Goal: Navigation & Orientation: Find specific page/section

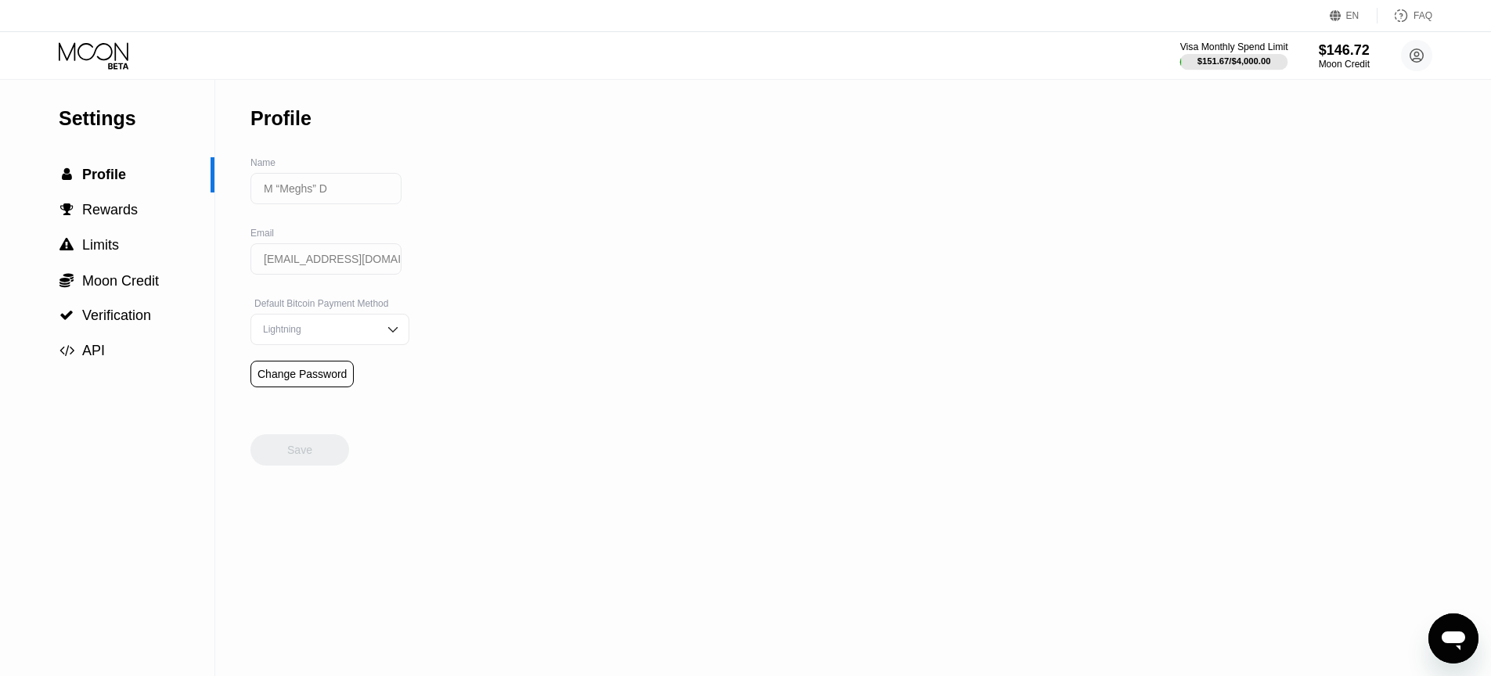
click at [1238, 55] on div at bounding box center [1234, 62] width 108 height 16
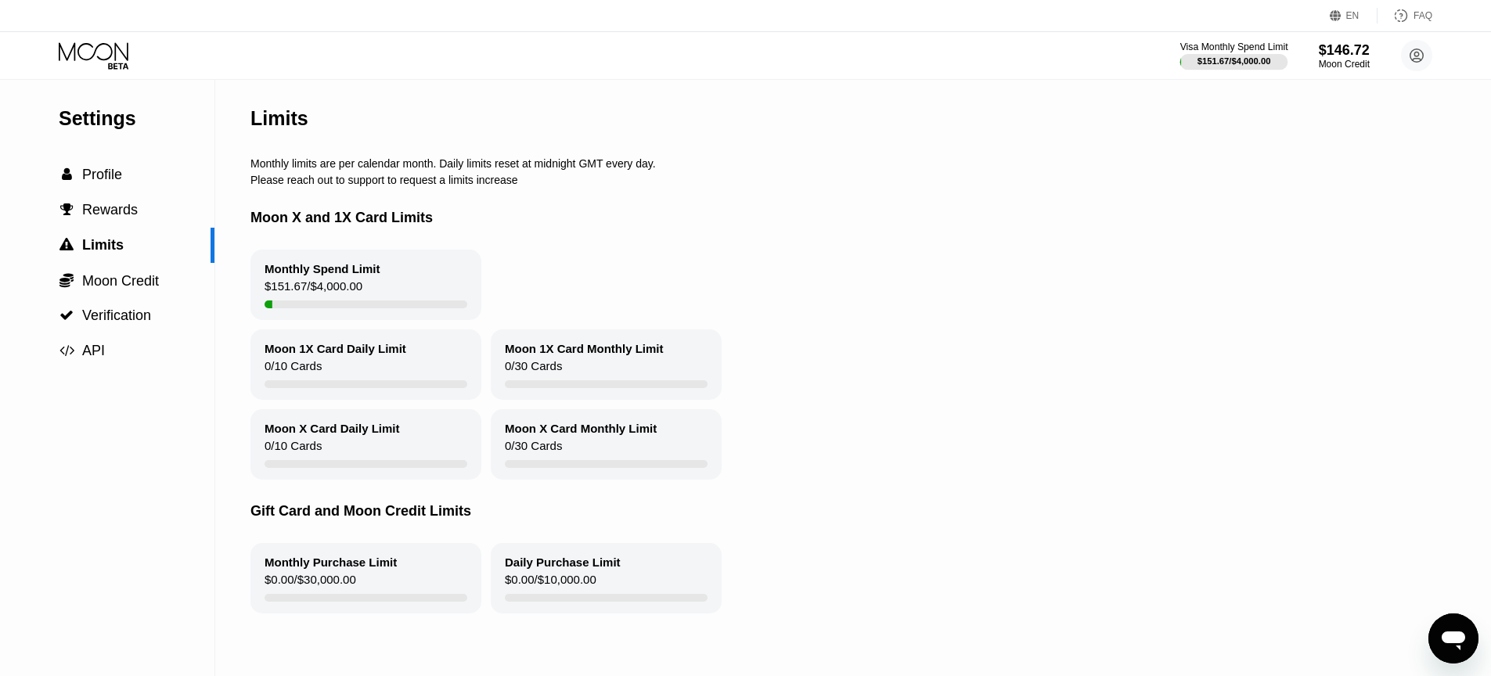
click at [1242, 59] on div "$151.67 / $4,000.00" at bounding box center [1235, 60] width 74 height 9
click at [1340, 46] on div "$146.72" at bounding box center [1344, 49] width 52 height 16
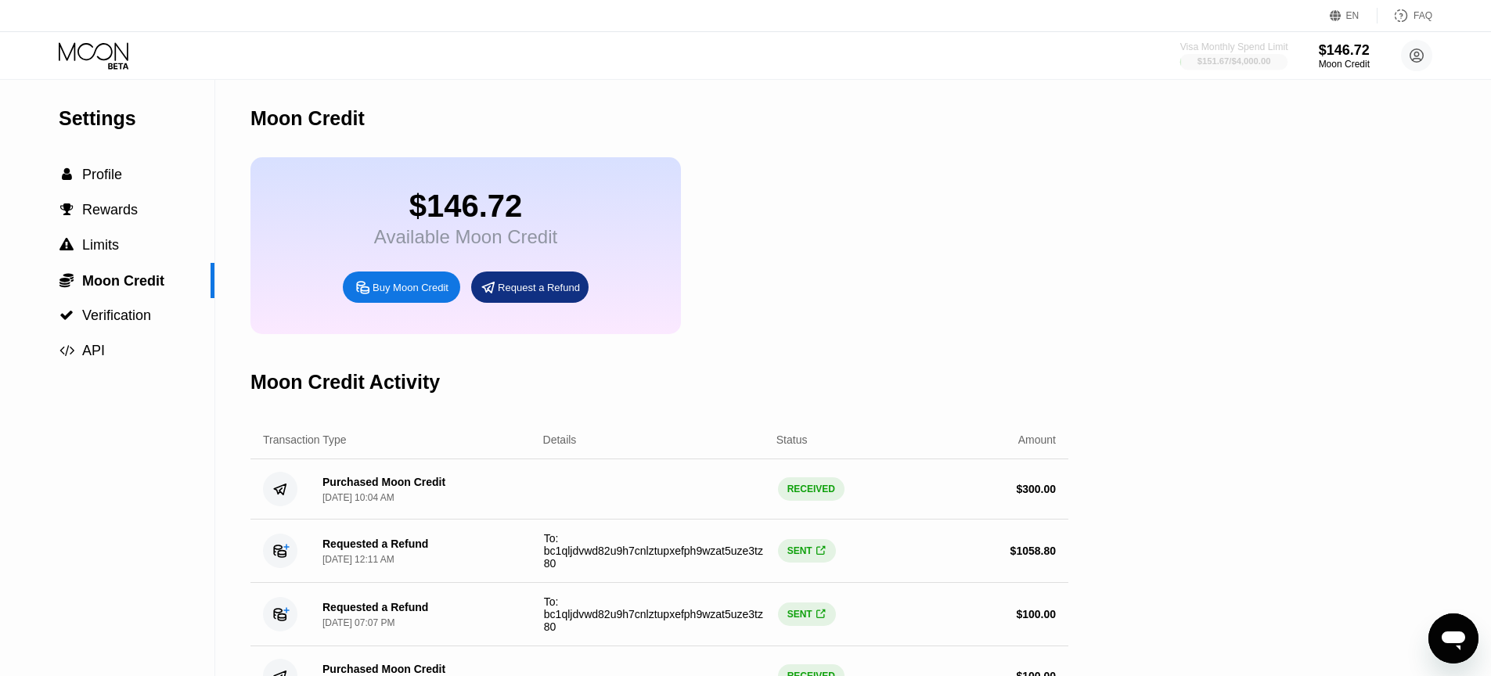
click at [1252, 61] on div "$151.67 / $4,000.00" at bounding box center [1235, 60] width 74 height 9
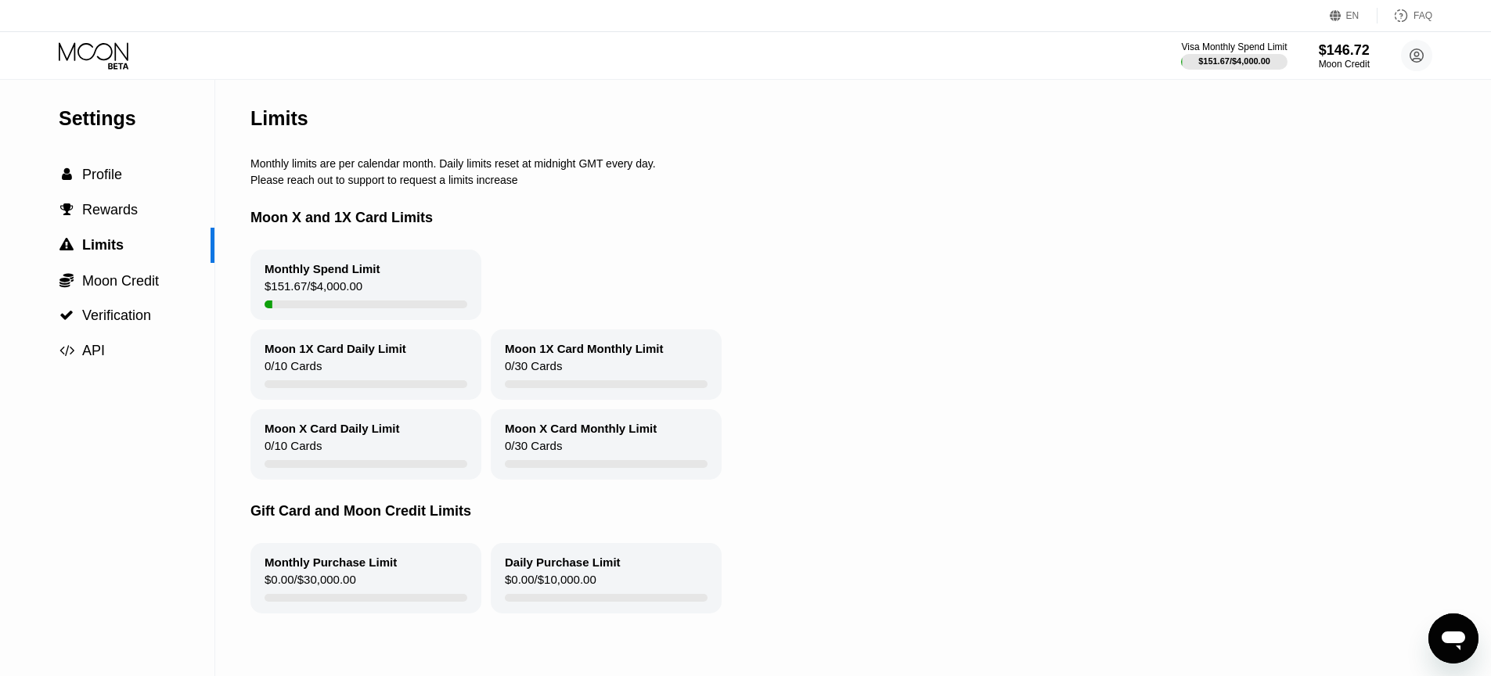
click at [127, 55] on icon at bounding box center [94, 51] width 70 height 18
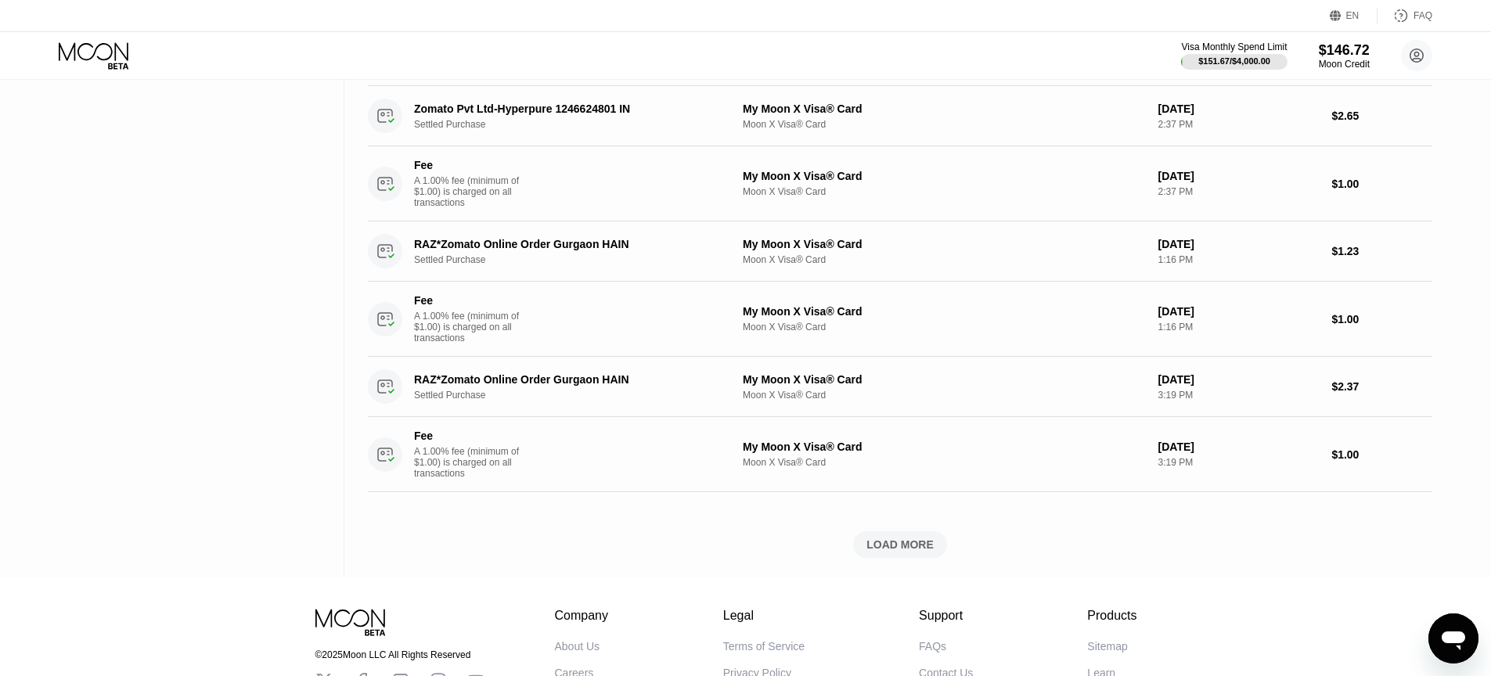
scroll to position [1399, 0]
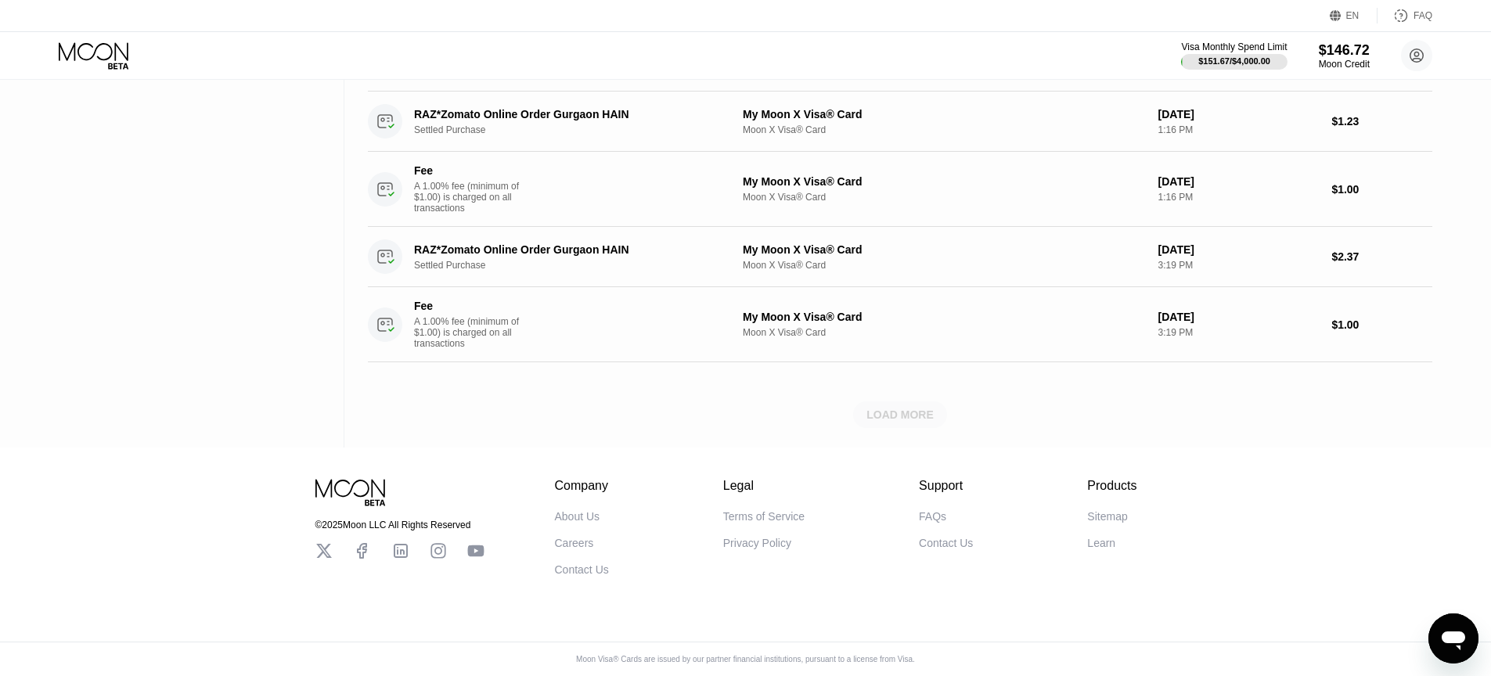
click at [888, 419] on div "LOAD MORE" at bounding box center [899, 415] width 67 height 14
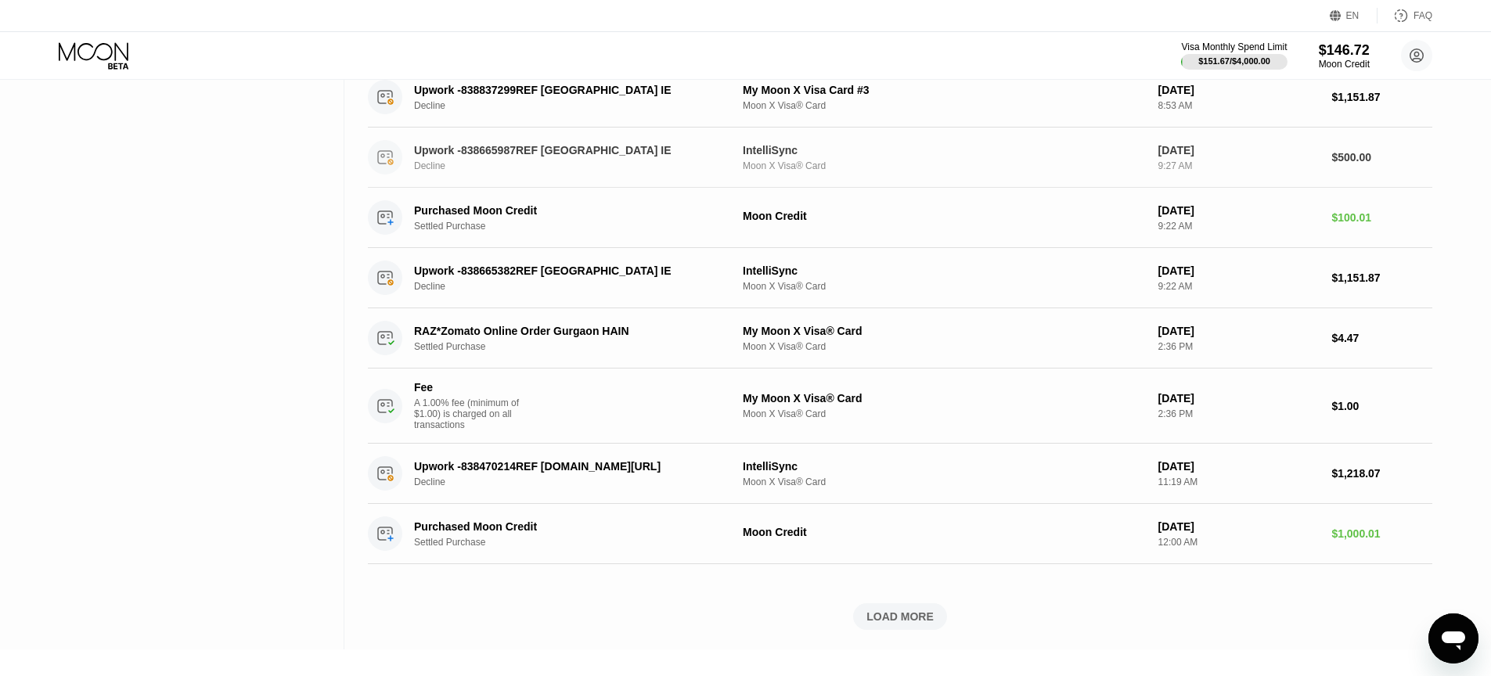
scroll to position [2245, 0]
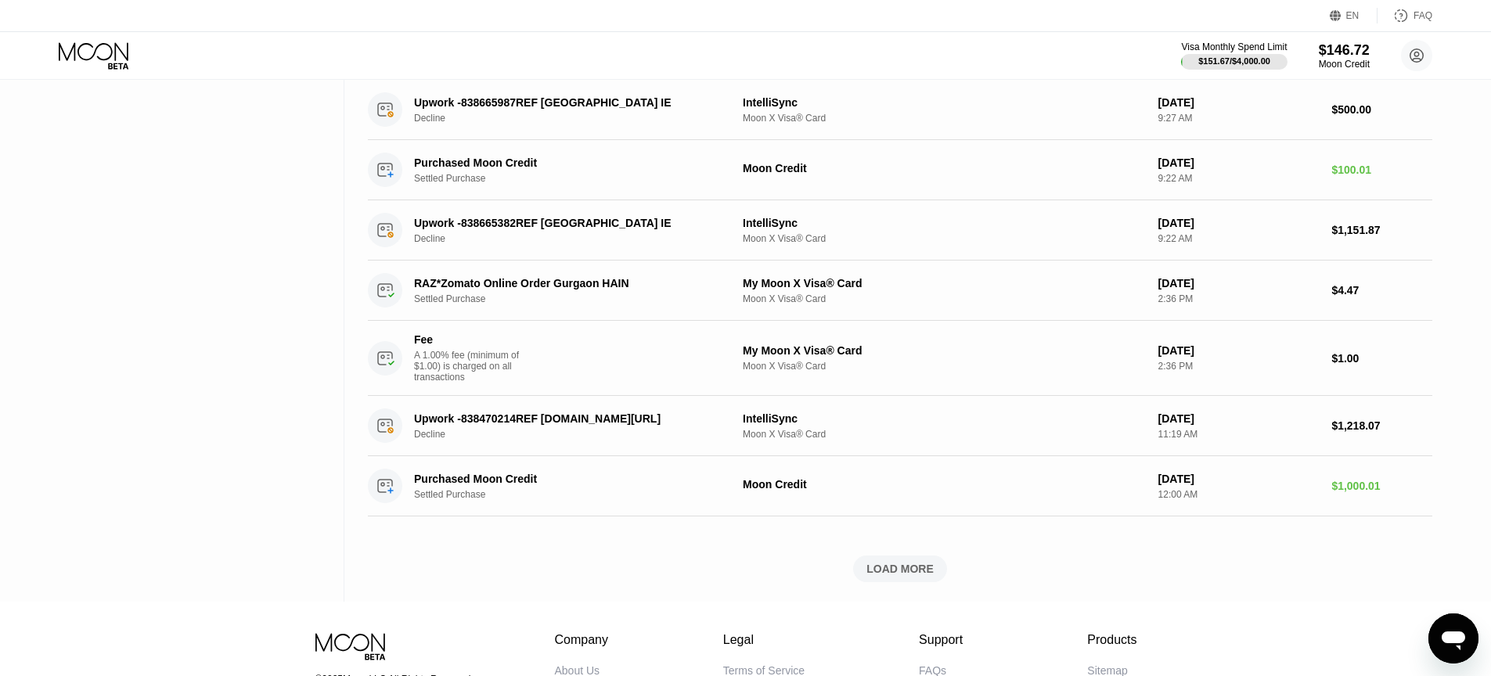
click at [892, 576] on div "LOAD MORE" at bounding box center [899, 569] width 67 height 14
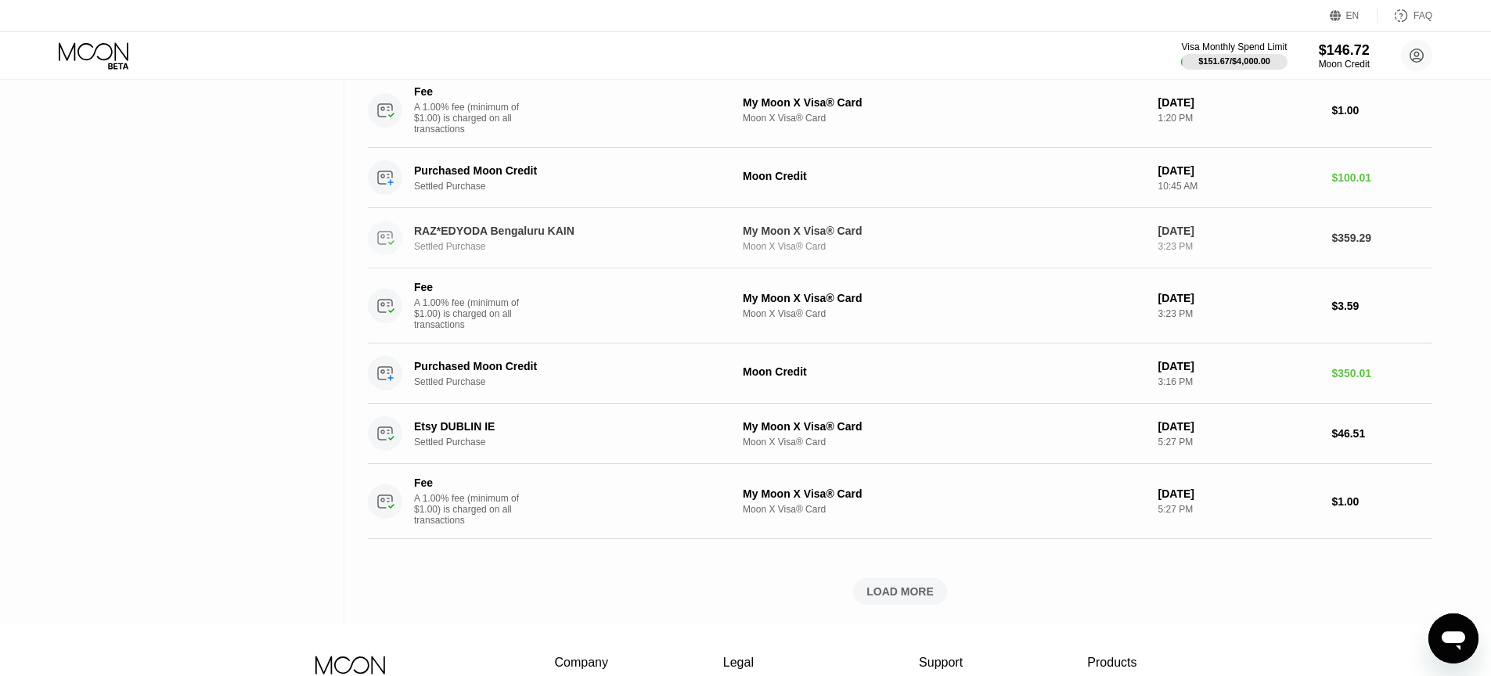
scroll to position [3287, 0]
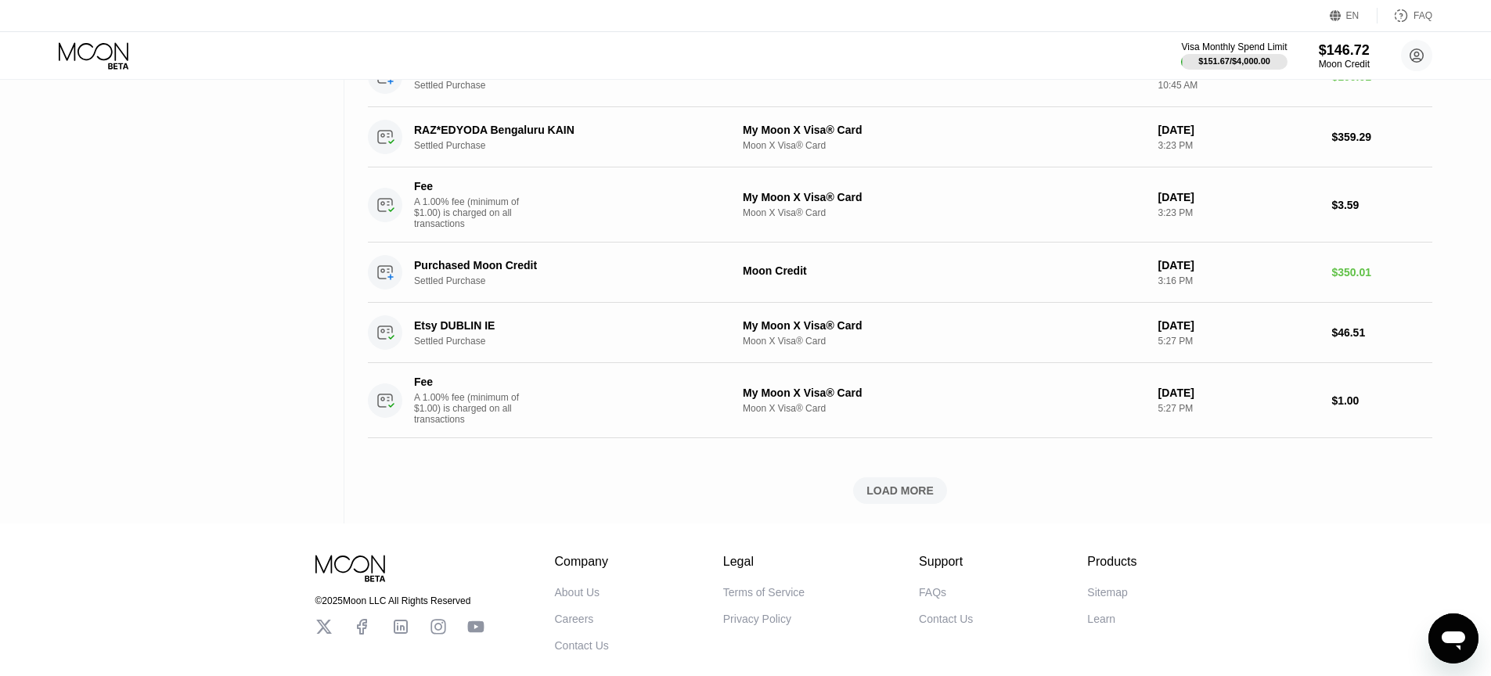
click at [892, 498] on div "LOAD MORE" at bounding box center [899, 491] width 67 height 14
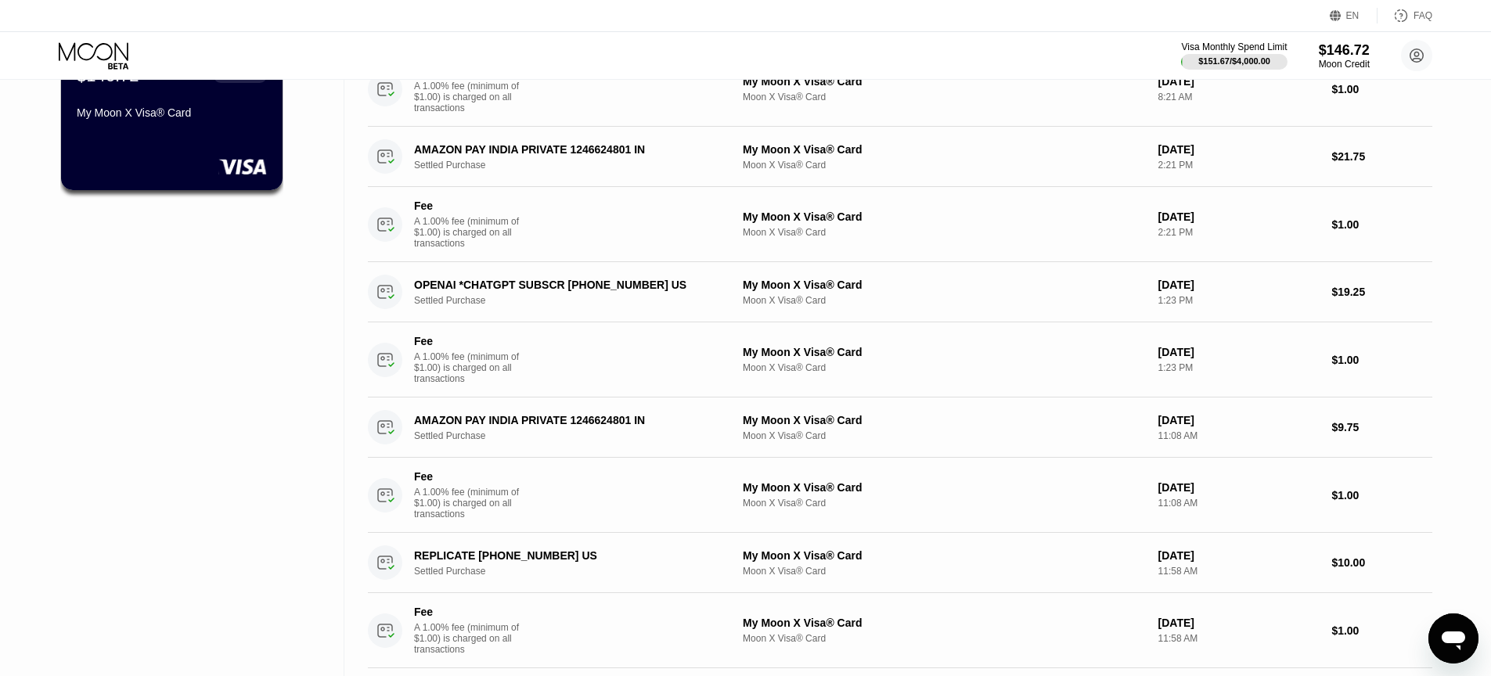
scroll to position [0, 0]
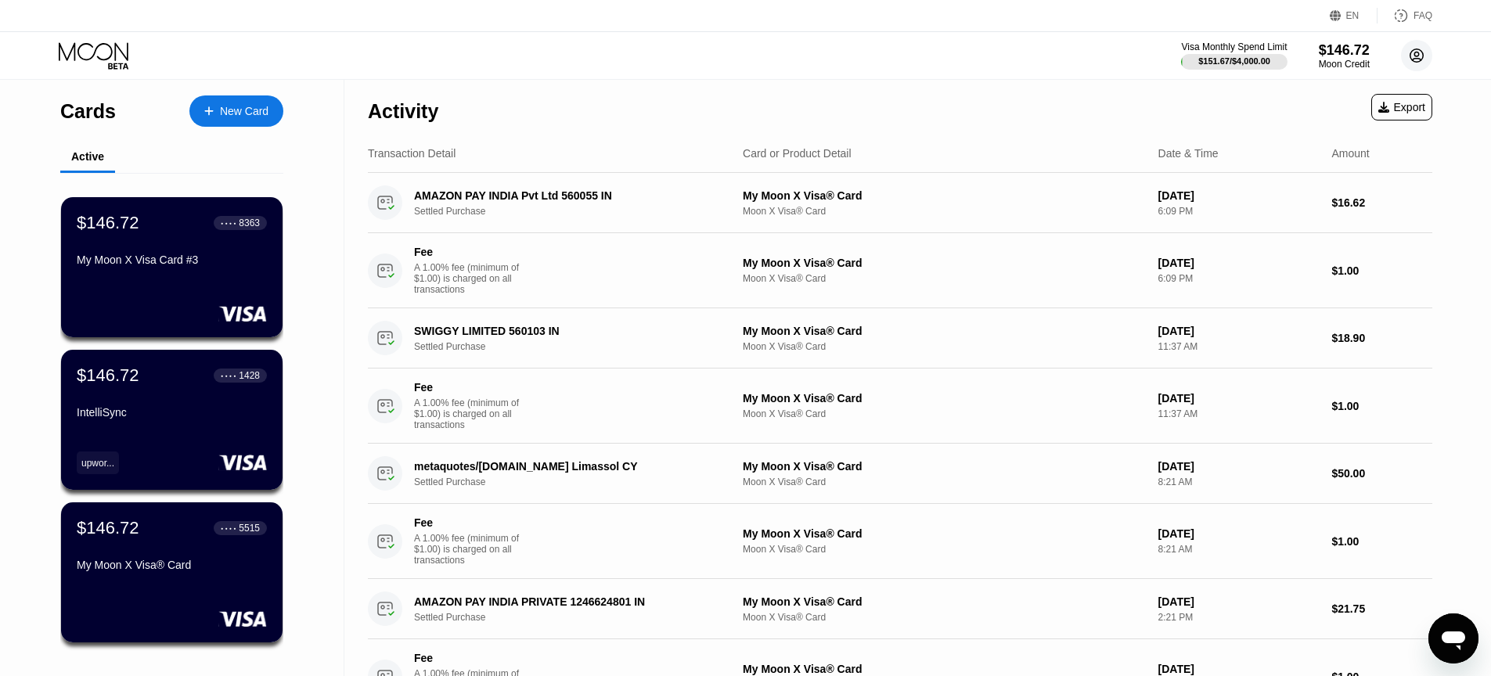
click at [1413, 50] on icon at bounding box center [1416, 55] width 13 height 13
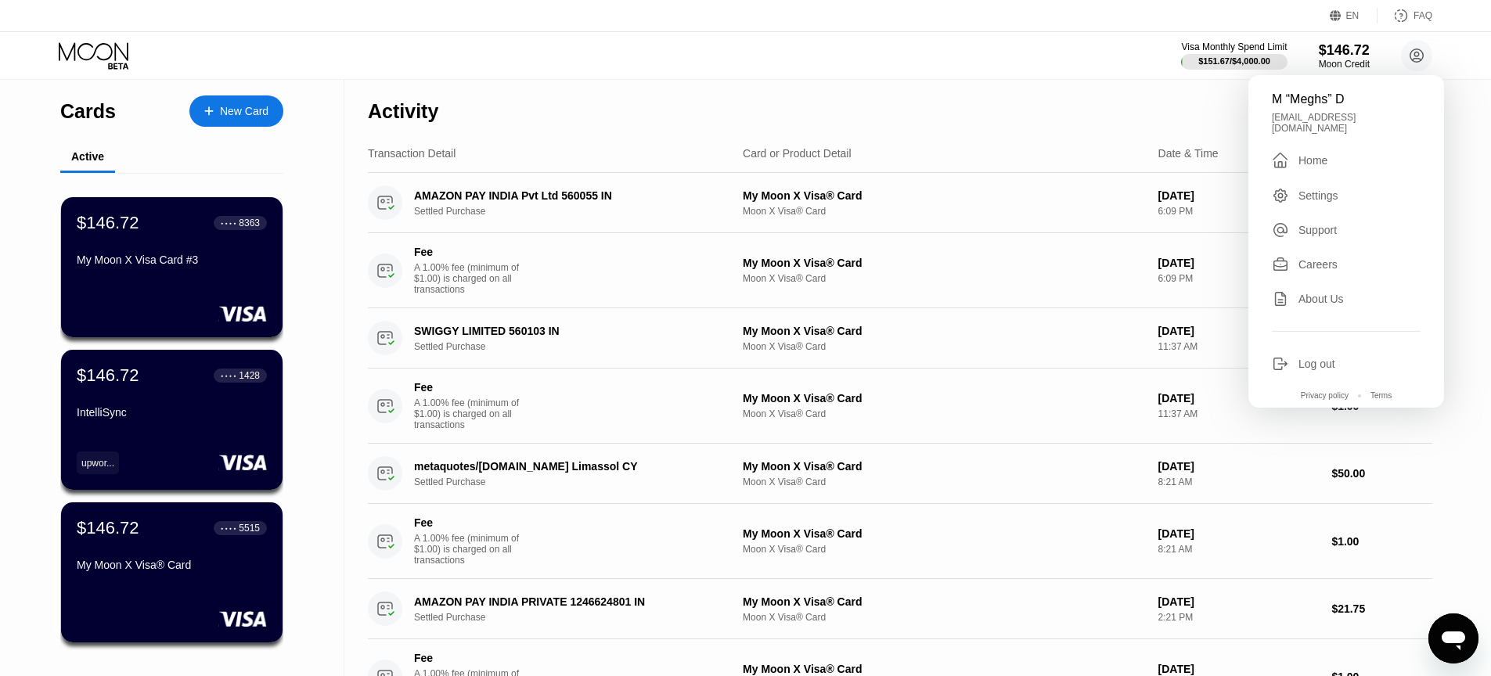
click at [1012, 70] on div "Visa Monthly Spend Limit $151.67 / $4,000.00 $146.72 Moon Credit M “Meghs” D [E…" at bounding box center [745, 55] width 1491 height 47
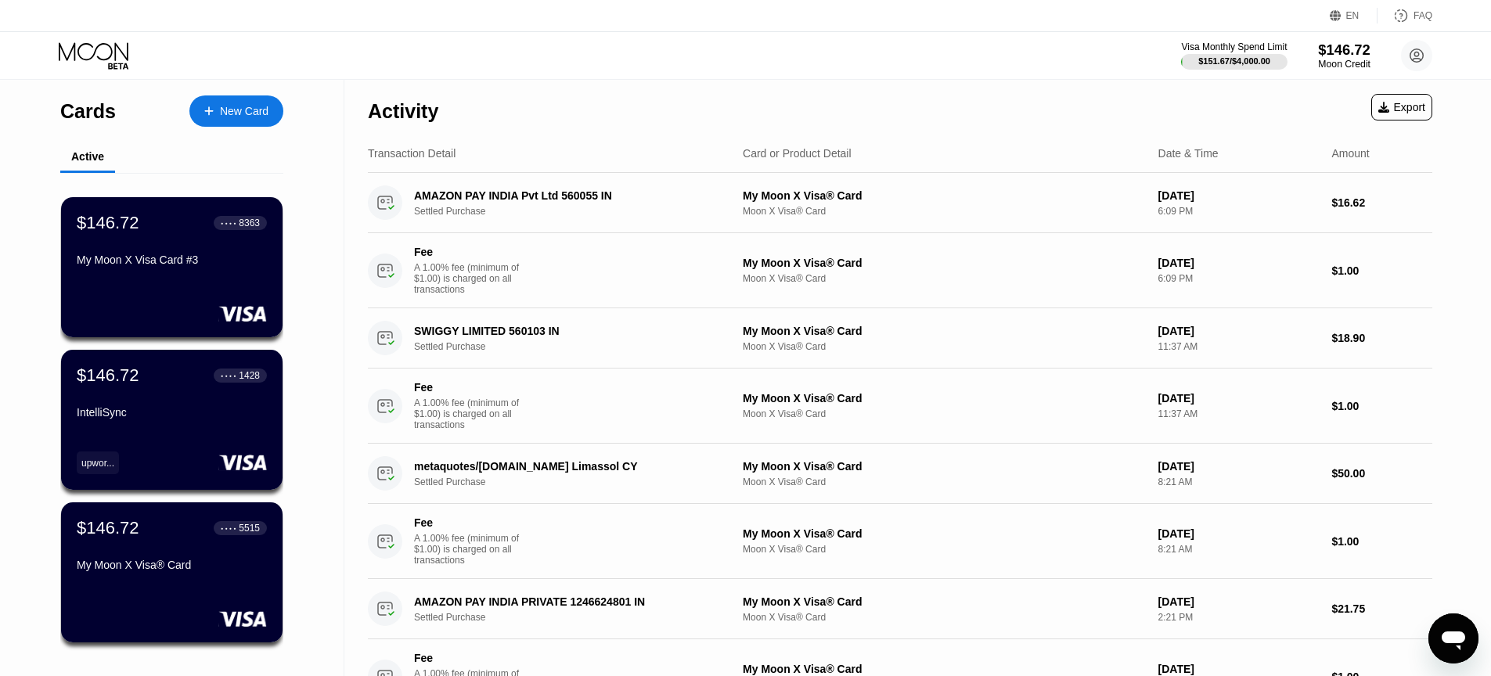
click at [1320, 69] on div "Moon Credit" at bounding box center [1344, 64] width 52 height 11
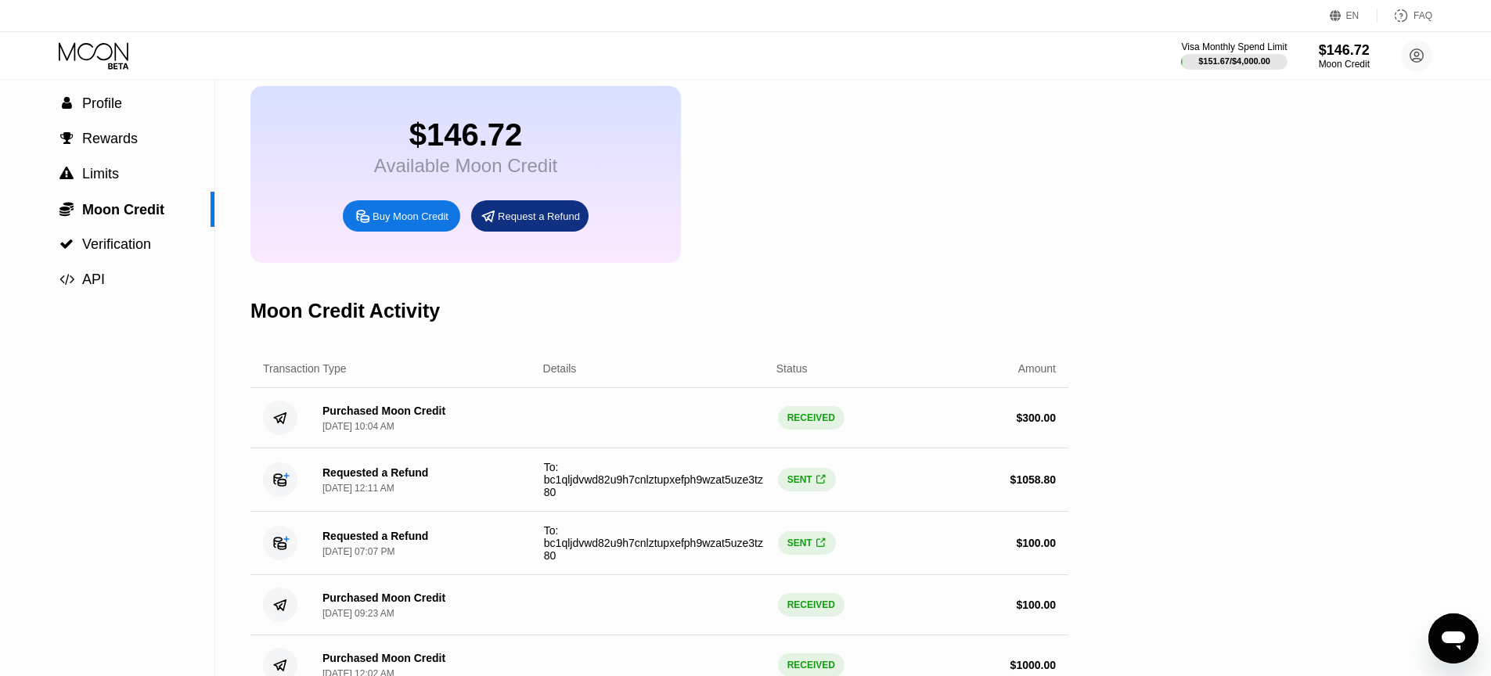
scroll to position [23, 0]
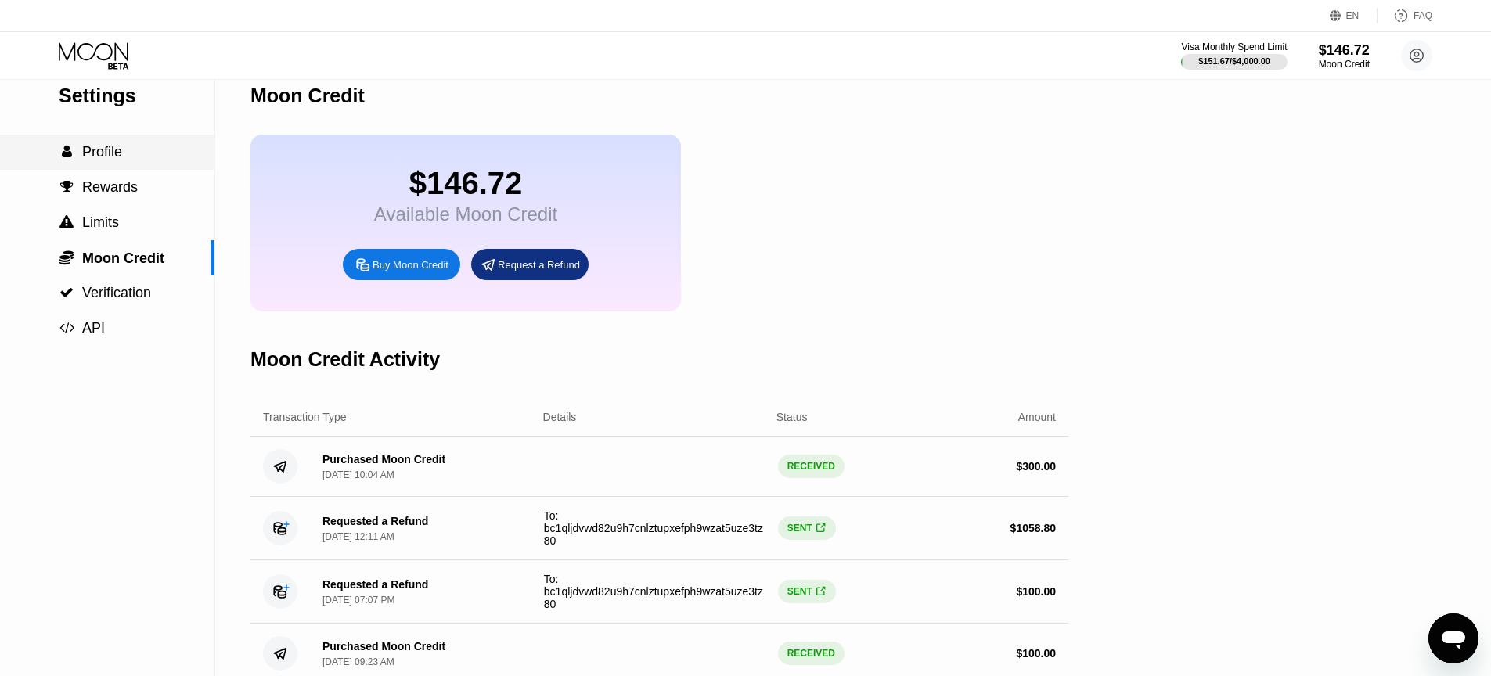
click at [136, 163] on div " Profile" at bounding box center [107, 152] width 214 height 35
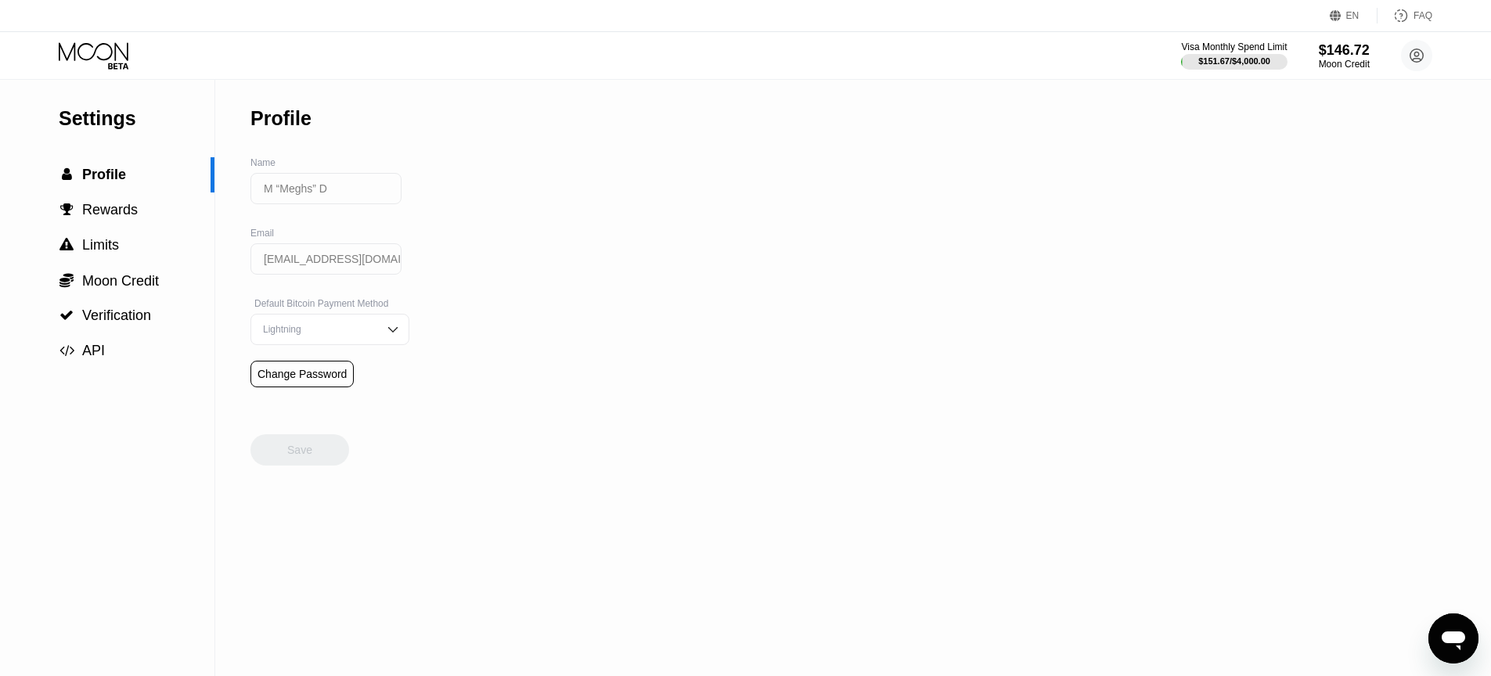
click at [385, 330] on img at bounding box center [393, 330] width 16 height 16
click at [497, 290] on div "Settings  Profile  Rewards  Limits  Moon Credit  Verification  API Profil…" at bounding box center [745, 378] width 1491 height 596
click at [346, 255] on input "[EMAIL_ADDRESS][DOMAIN_NAME]" at bounding box center [325, 258] width 151 height 31
click at [361, 197] on input "M “Meghs” D" at bounding box center [325, 188] width 151 height 31
click at [150, 212] on div " Rewards" at bounding box center [107, 210] width 214 height 16
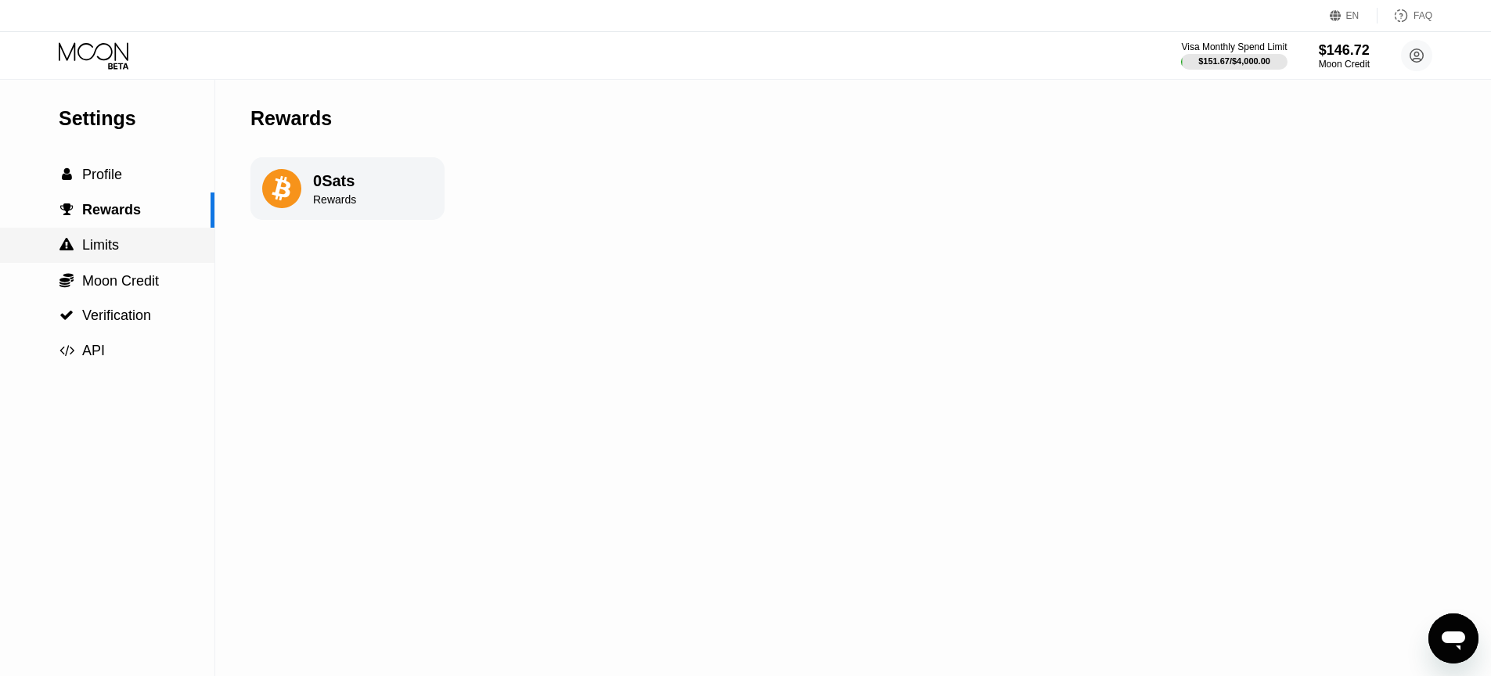
click at [119, 240] on span "Limits" at bounding box center [100, 245] width 37 height 16
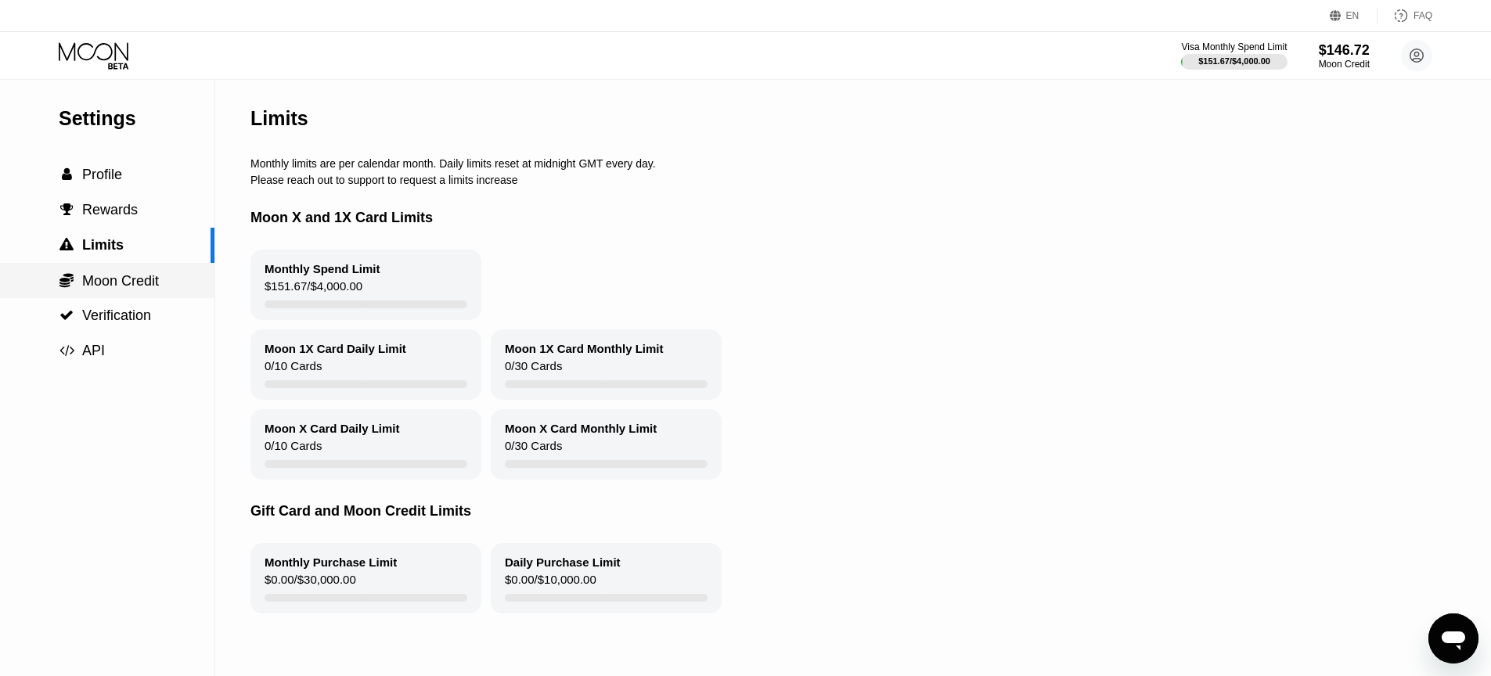
click at [128, 274] on span "Moon Credit" at bounding box center [120, 281] width 77 height 16
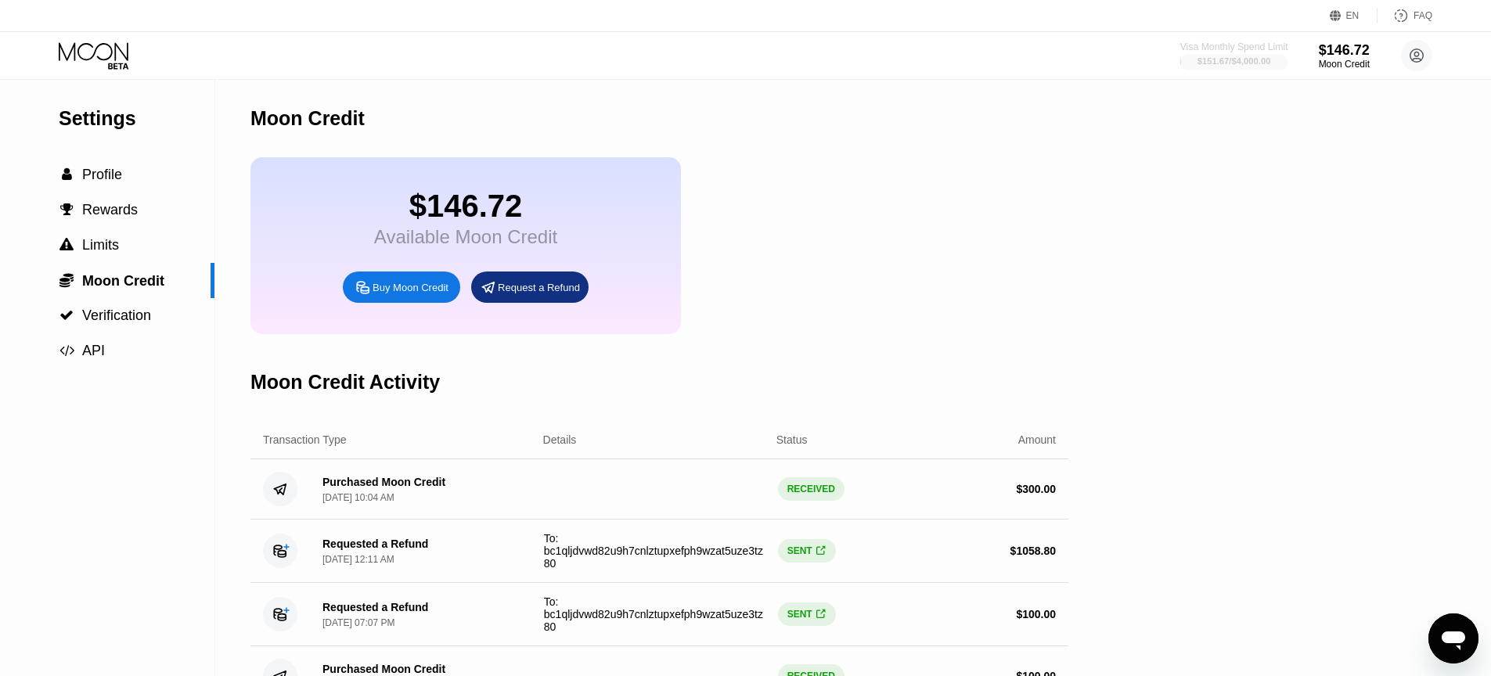
click at [1188, 45] on div "Visa Monthly Spend Limit" at bounding box center [1234, 46] width 108 height 11
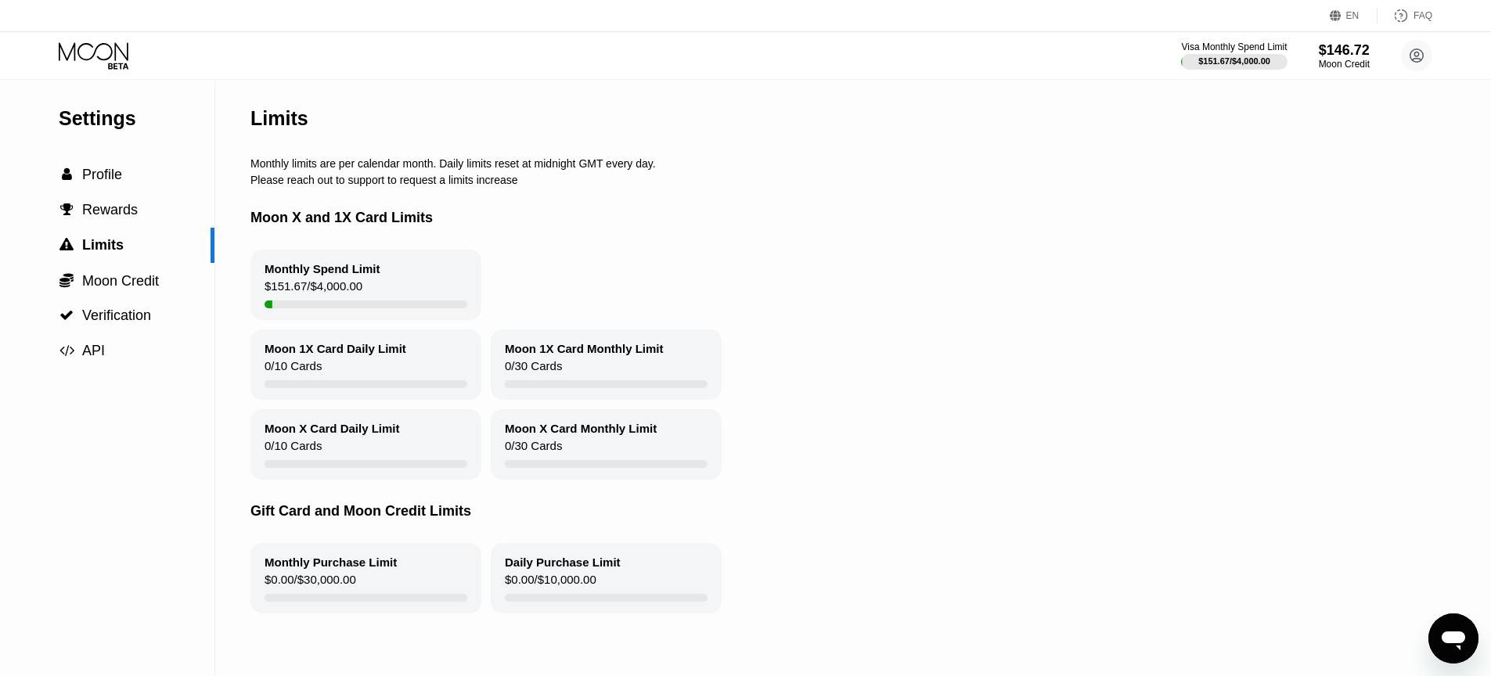
drag, startPoint x: 254, startPoint y: 169, endPoint x: 503, endPoint y: 185, distance: 248.6
click at [468, 182] on div "Limits Monthly limits are per calendar month. Daily limits reset at midnight GM…" at bounding box center [846, 378] width 1193 height 596
click at [1414, 50] on circle at bounding box center [1416, 55] width 31 height 31
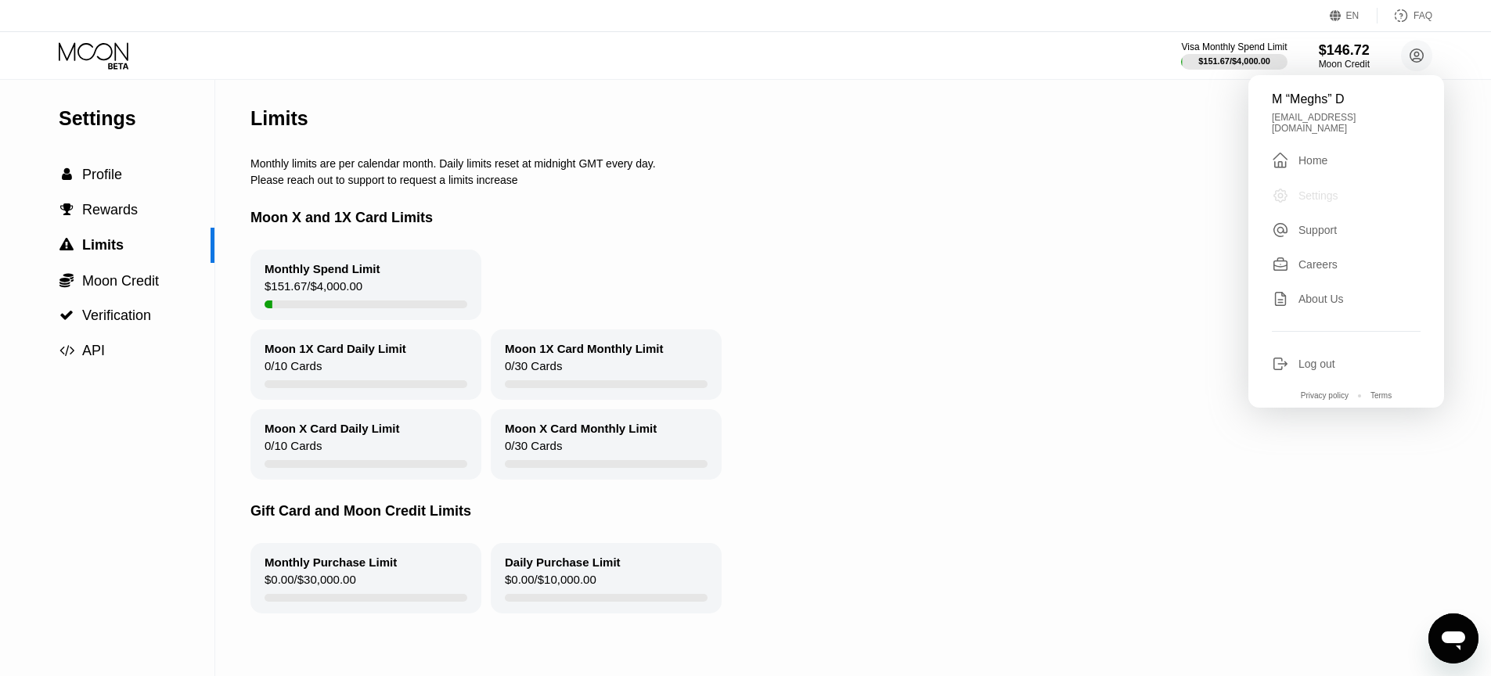
click at [1316, 189] on div "Settings" at bounding box center [1319, 195] width 40 height 13
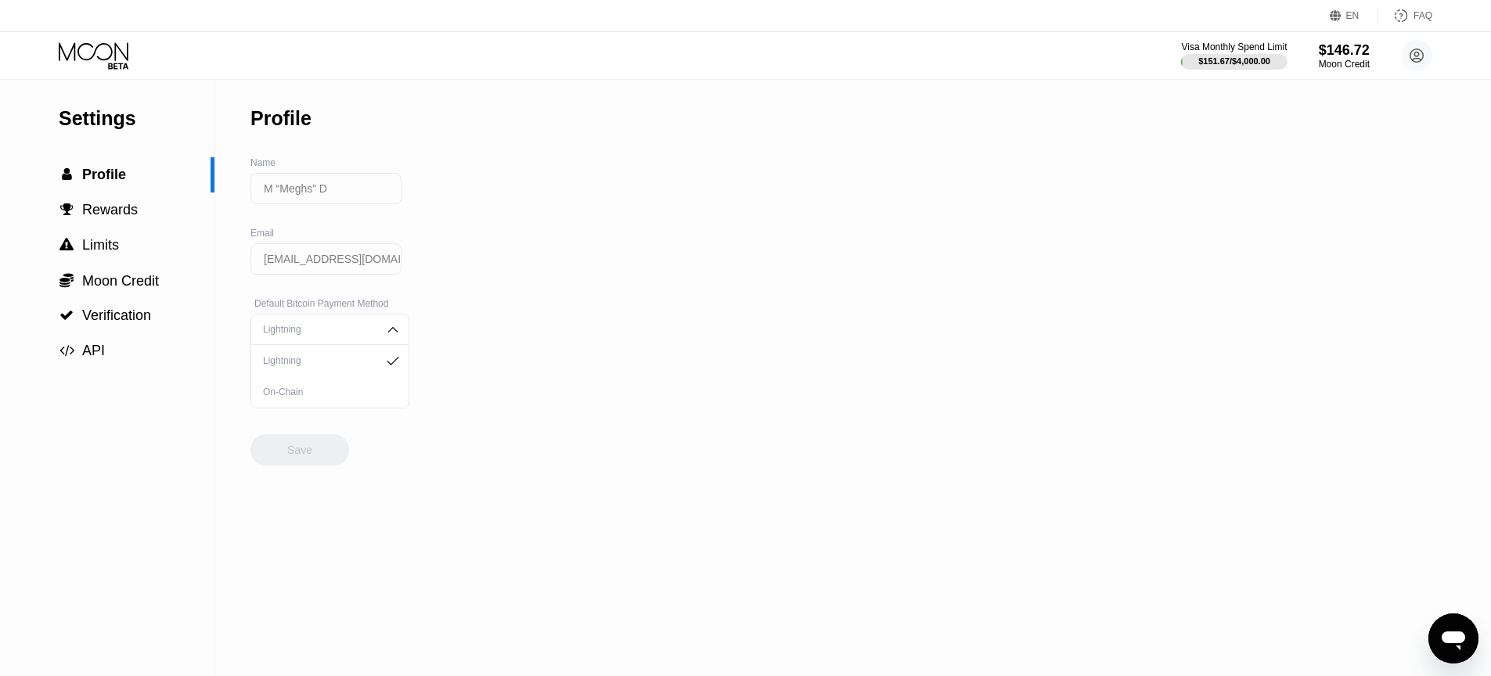
click at [350, 366] on div "Lightning" at bounding box center [318, 360] width 118 height 11
click at [428, 326] on div "Settings  Profile  Rewards  Limits  Moon Credit  Verification  API Profil…" at bounding box center [745, 378] width 1491 height 596
click at [341, 320] on div "Lightning" at bounding box center [329, 329] width 159 height 31
click at [427, 301] on div "Settings  Profile  Rewards  Limits  Moon Credit  Verification  API Profil…" at bounding box center [745, 378] width 1491 height 596
click at [233, 310] on div "Settings  Profile  Rewards  Limits  Moon Credit  Verification  API Profil…" at bounding box center [745, 378] width 1491 height 596
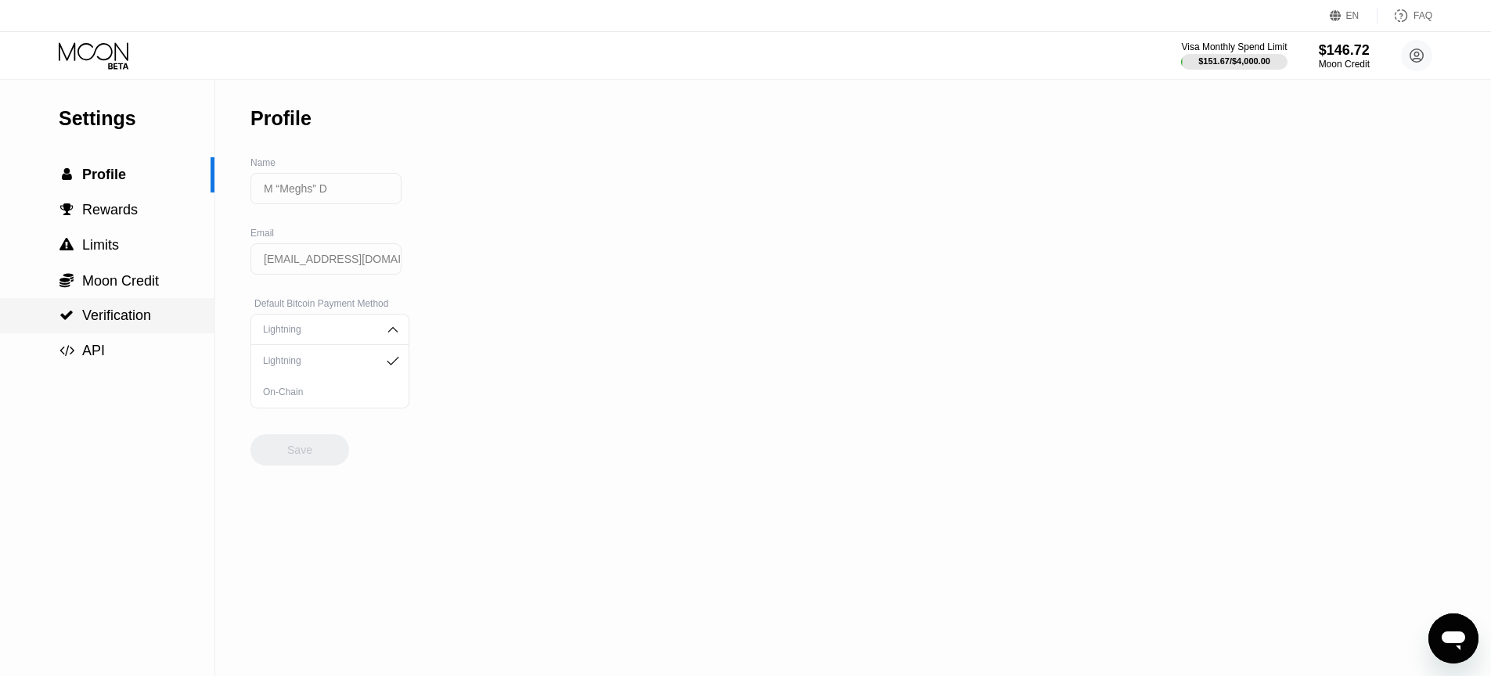
click at [154, 314] on div " Verification" at bounding box center [107, 316] width 214 height 16
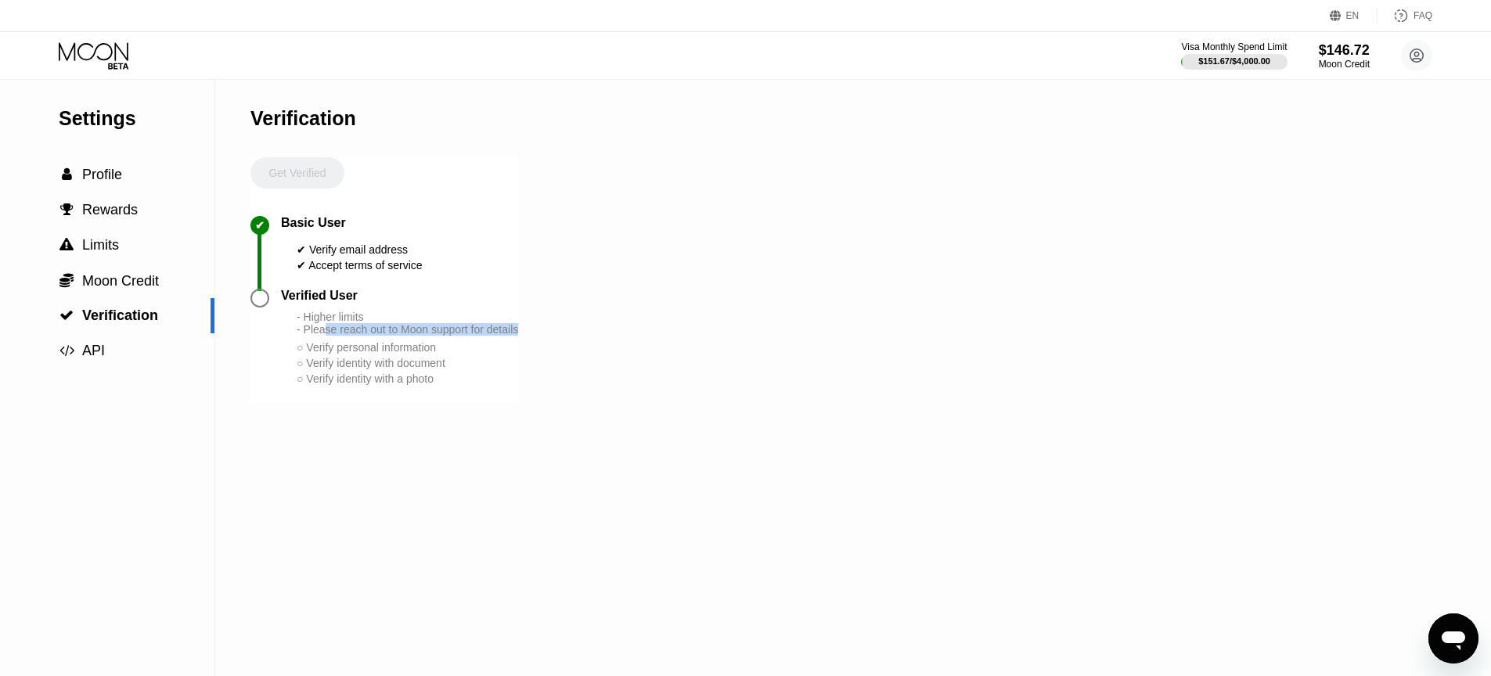
drag, startPoint x: 327, startPoint y: 330, endPoint x: 559, endPoint y: 346, distance: 232.2
click at [557, 345] on div "Settings  Profile  Rewards  Limits  Moon Credit  Verification  API Verifi…" at bounding box center [745, 378] width 1491 height 596
click at [564, 346] on div "Settings  Profile  Rewards  Limits  Moon Credit  Verification  API Verifi…" at bounding box center [745, 378] width 1491 height 596
click at [349, 303] on div "Verified User" at bounding box center [319, 296] width 77 height 14
click at [101, 343] on span "API" at bounding box center [93, 351] width 23 height 16
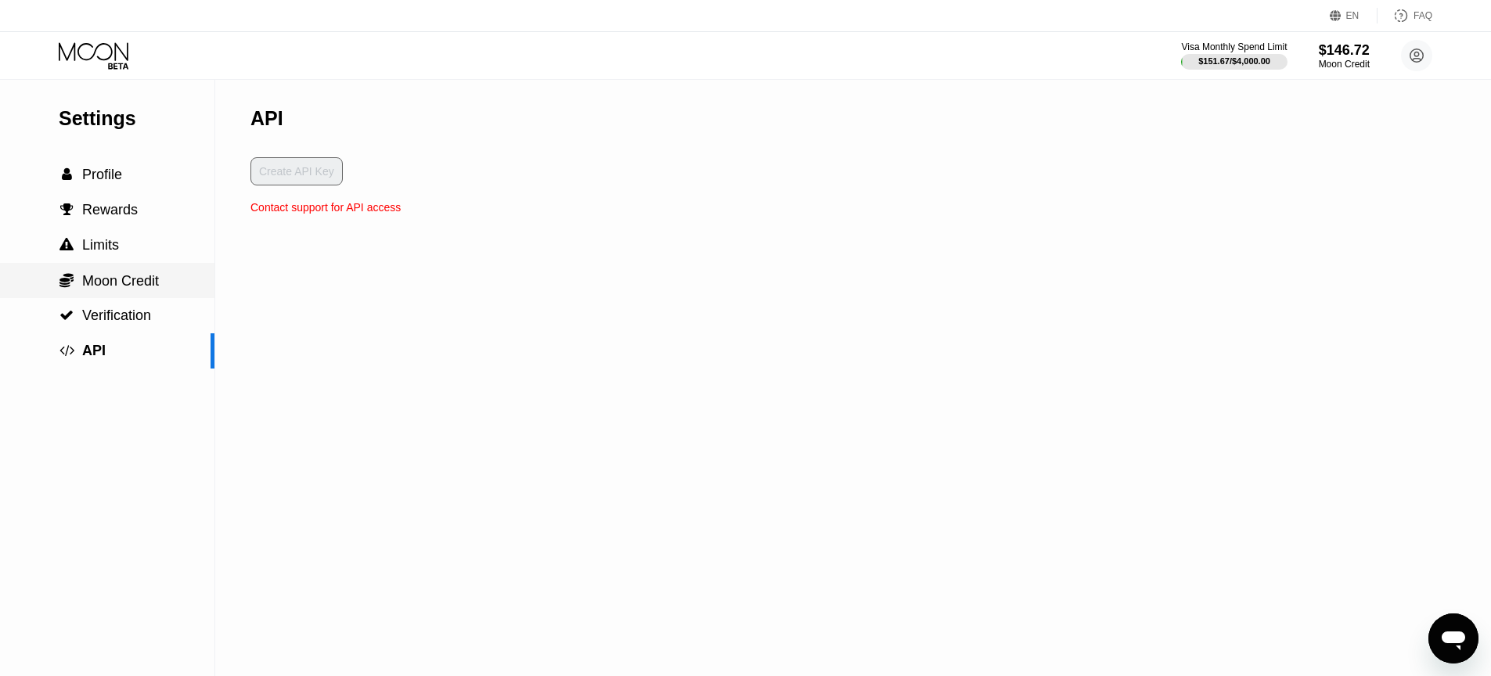
click at [119, 283] on span "Moon Credit" at bounding box center [120, 281] width 77 height 16
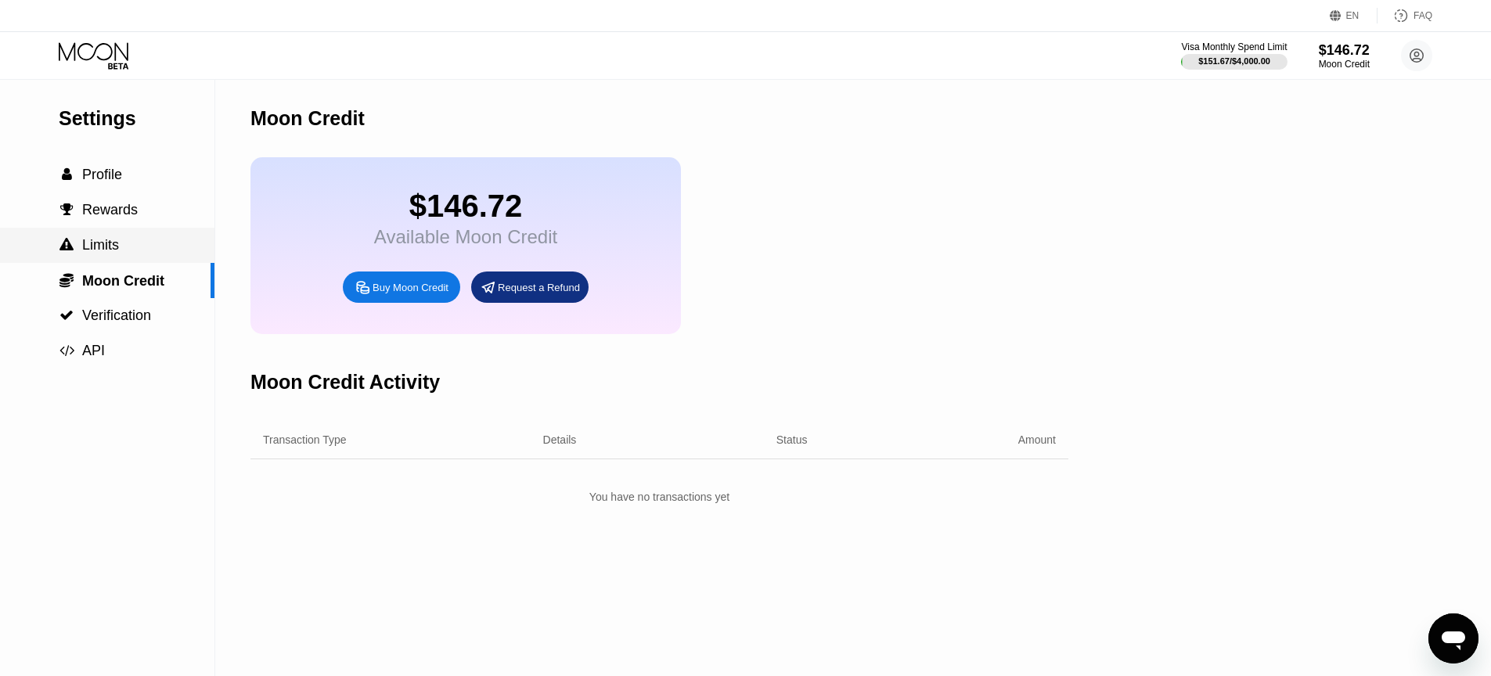
click at [121, 242] on div " Limits" at bounding box center [107, 245] width 214 height 16
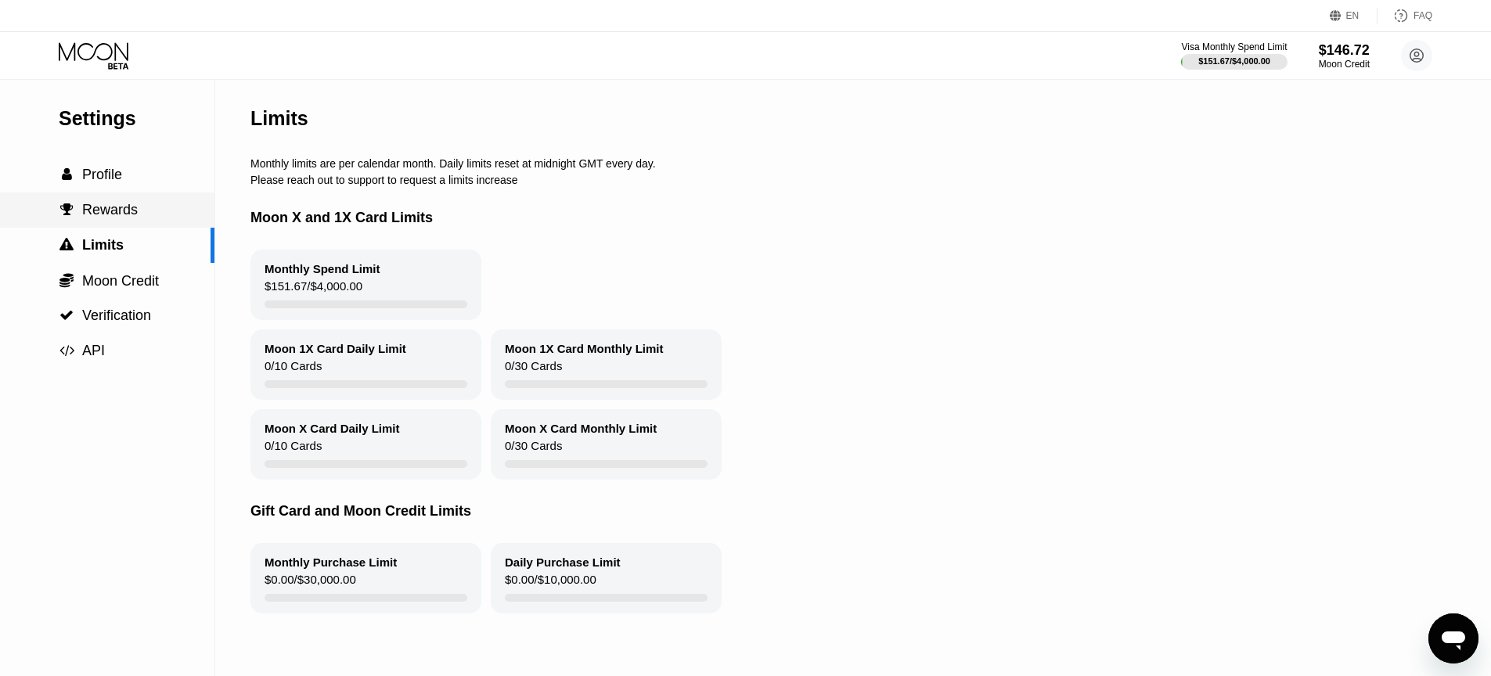
click at [129, 200] on div " Rewards" at bounding box center [107, 210] width 214 height 35
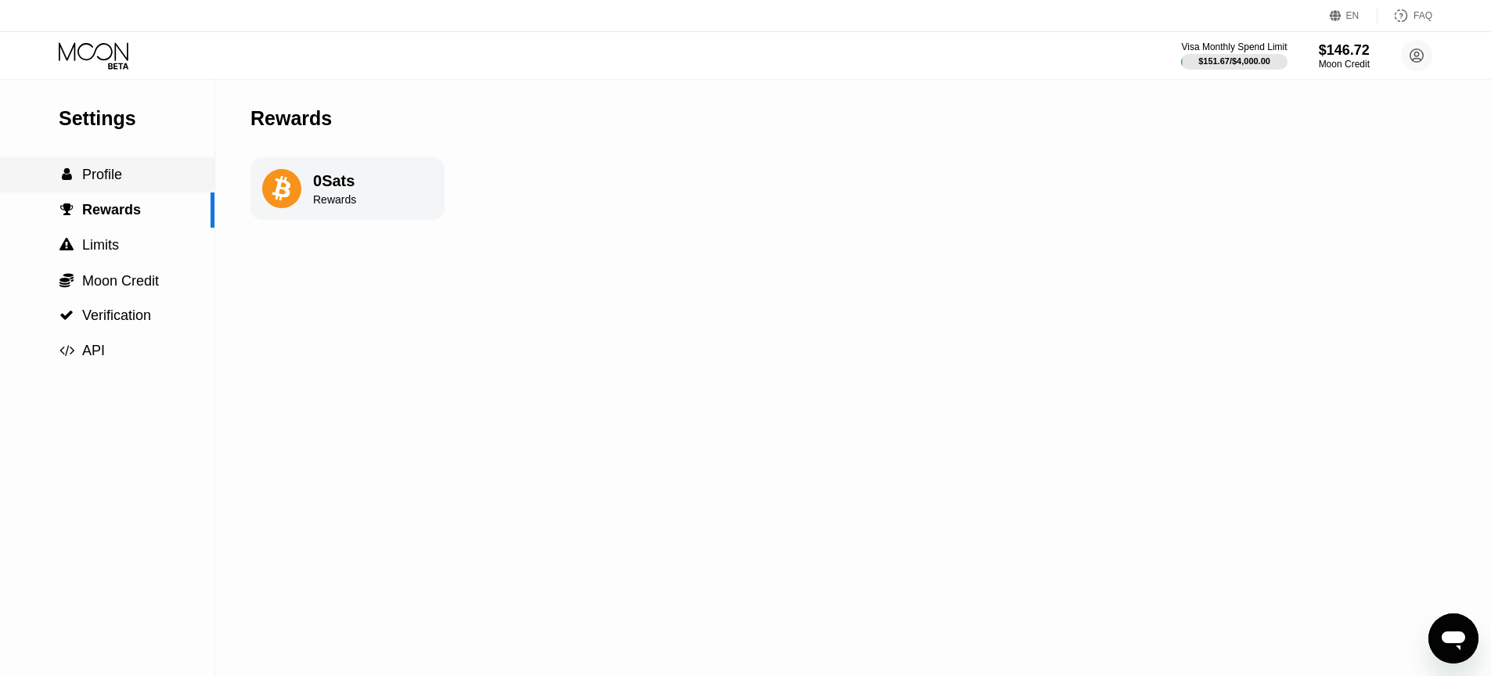
click at [131, 182] on div " Profile" at bounding box center [107, 175] width 214 height 16
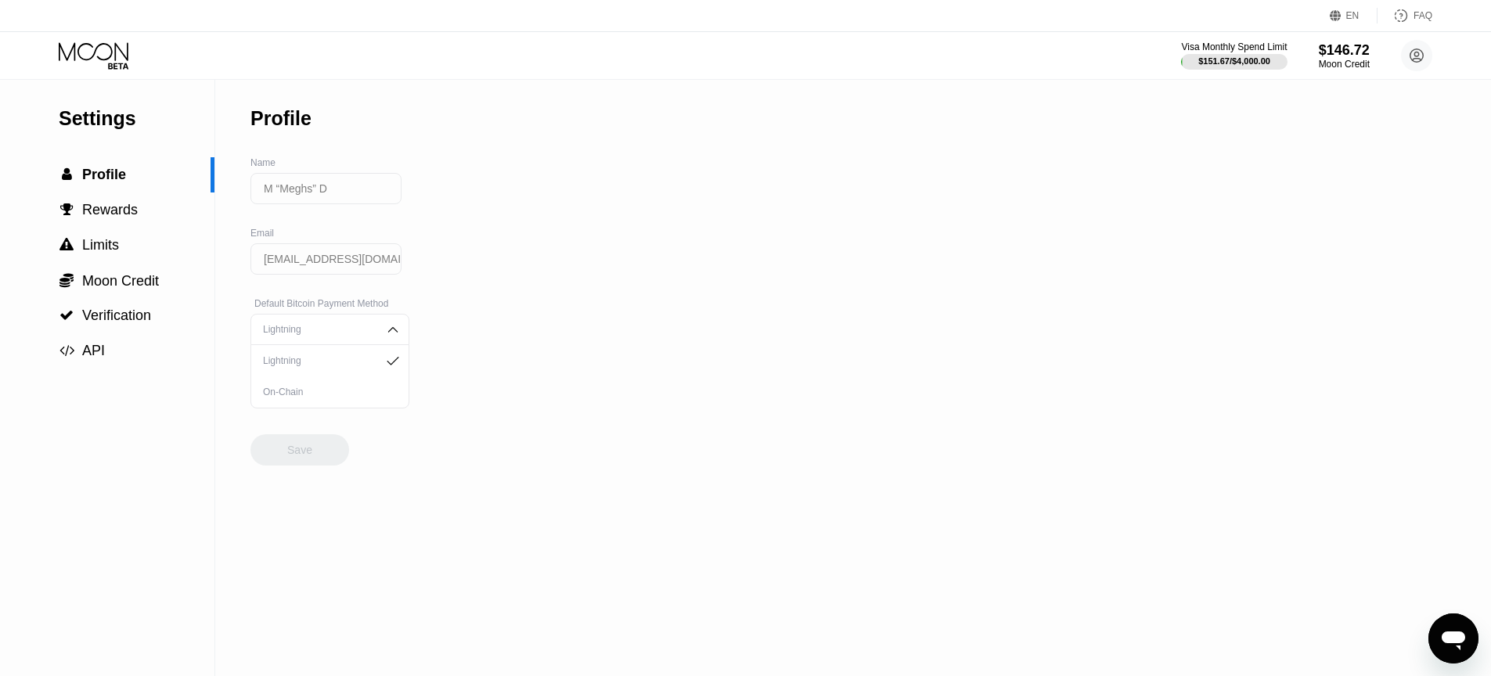
click at [118, 42] on icon at bounding box center [95, 55] width 73 height 27
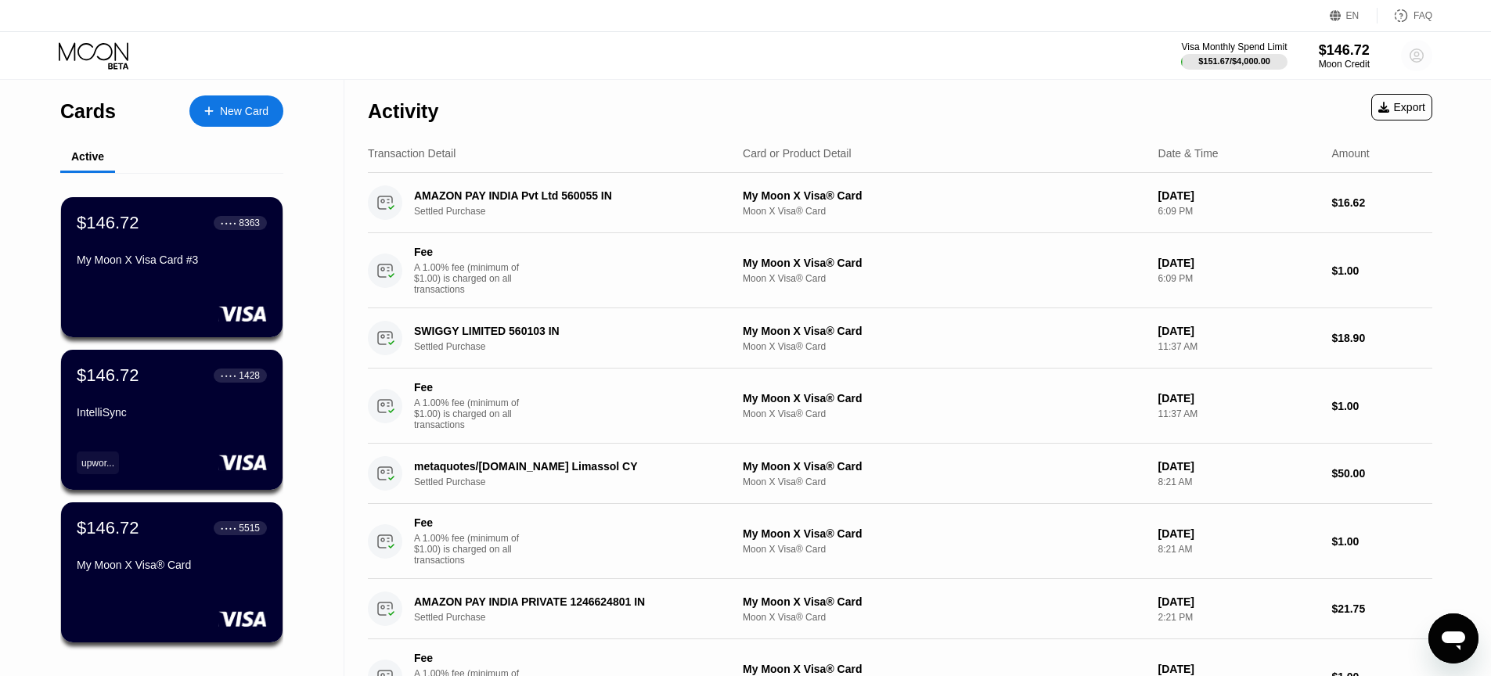
click at [1422, 52] on icon at bounding box center [1416, 55] width 13 height 13
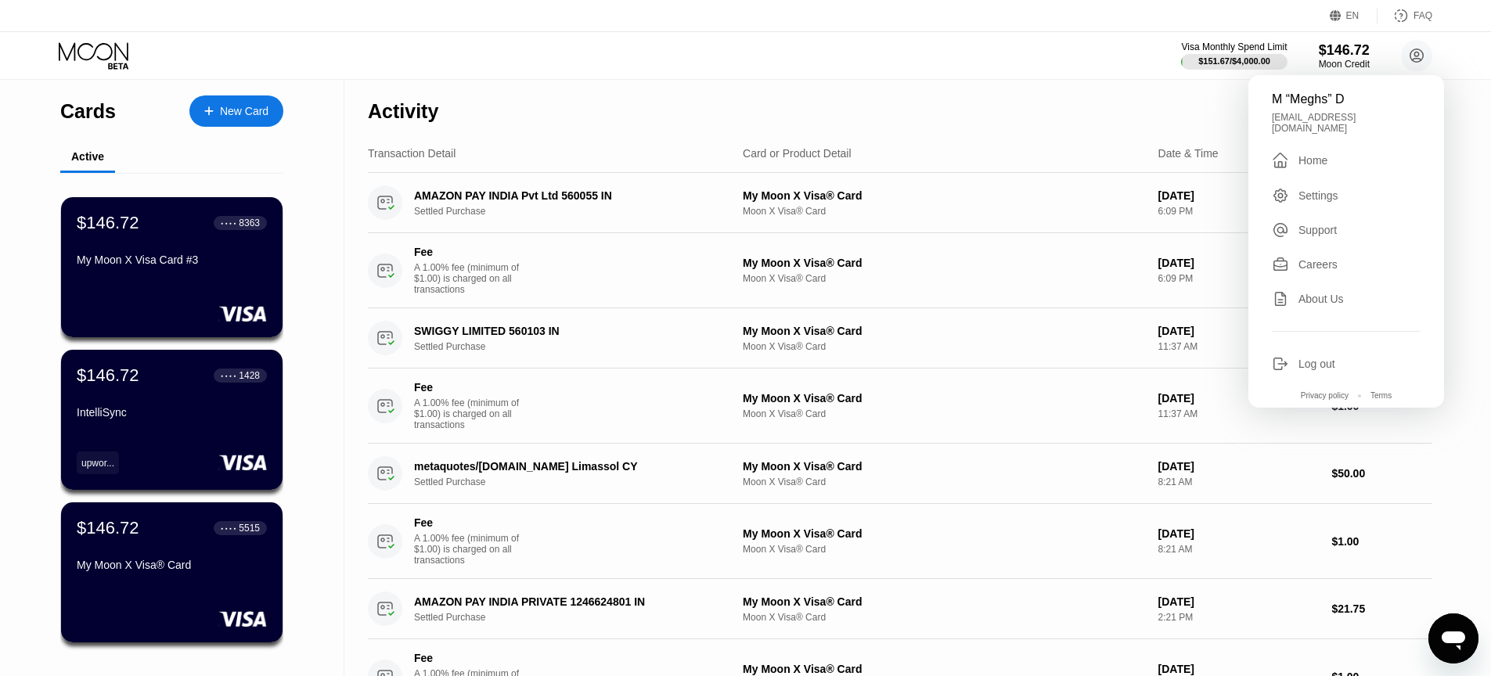
click at [1314, 293] on div "About Us" at bounding box center [1321, 299] width 45 height 13
click at [116, 67] on icon at bounding box center [95, 55] width 73 height 27
click at [1305, 154] on div "Home" at bounding box center [1313, 160] width 29 height 13
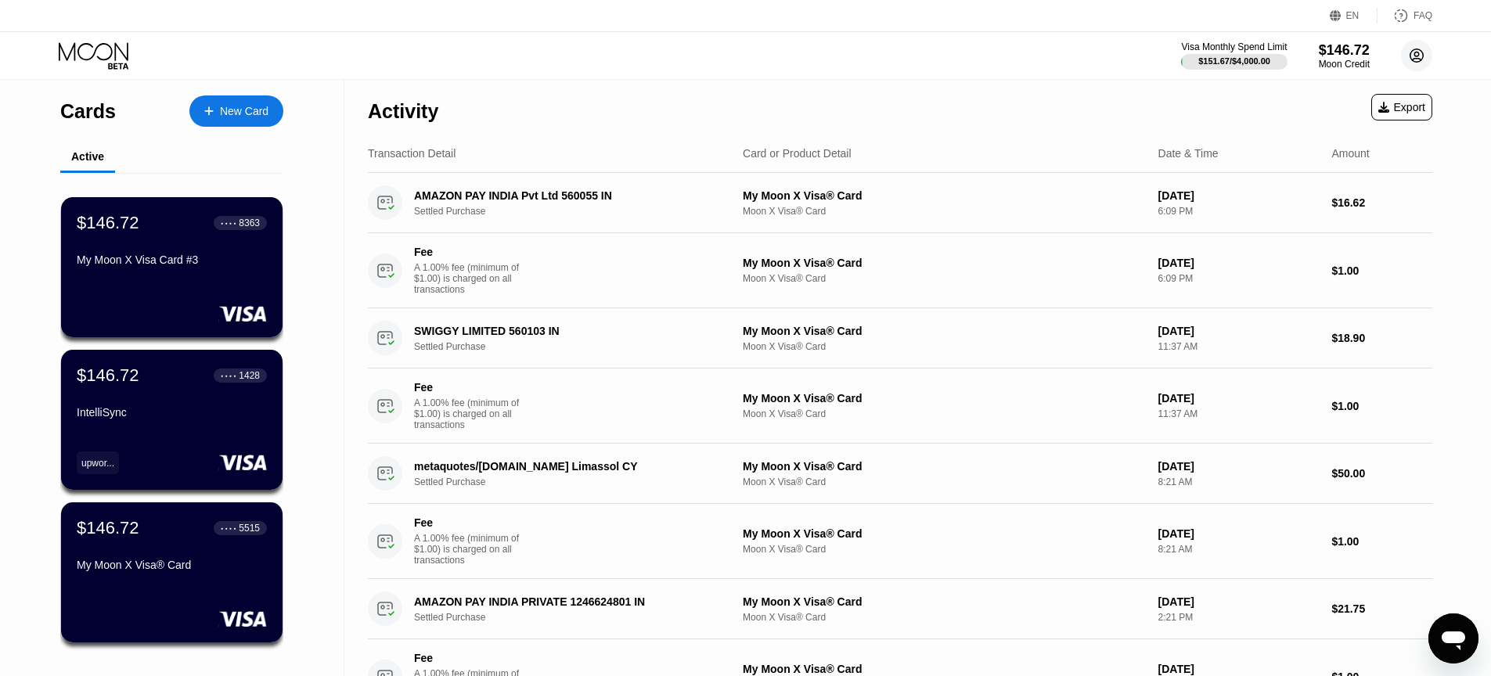
click at [1410, 59] on icon at bounding box center [1416, 55] width 13 height 13
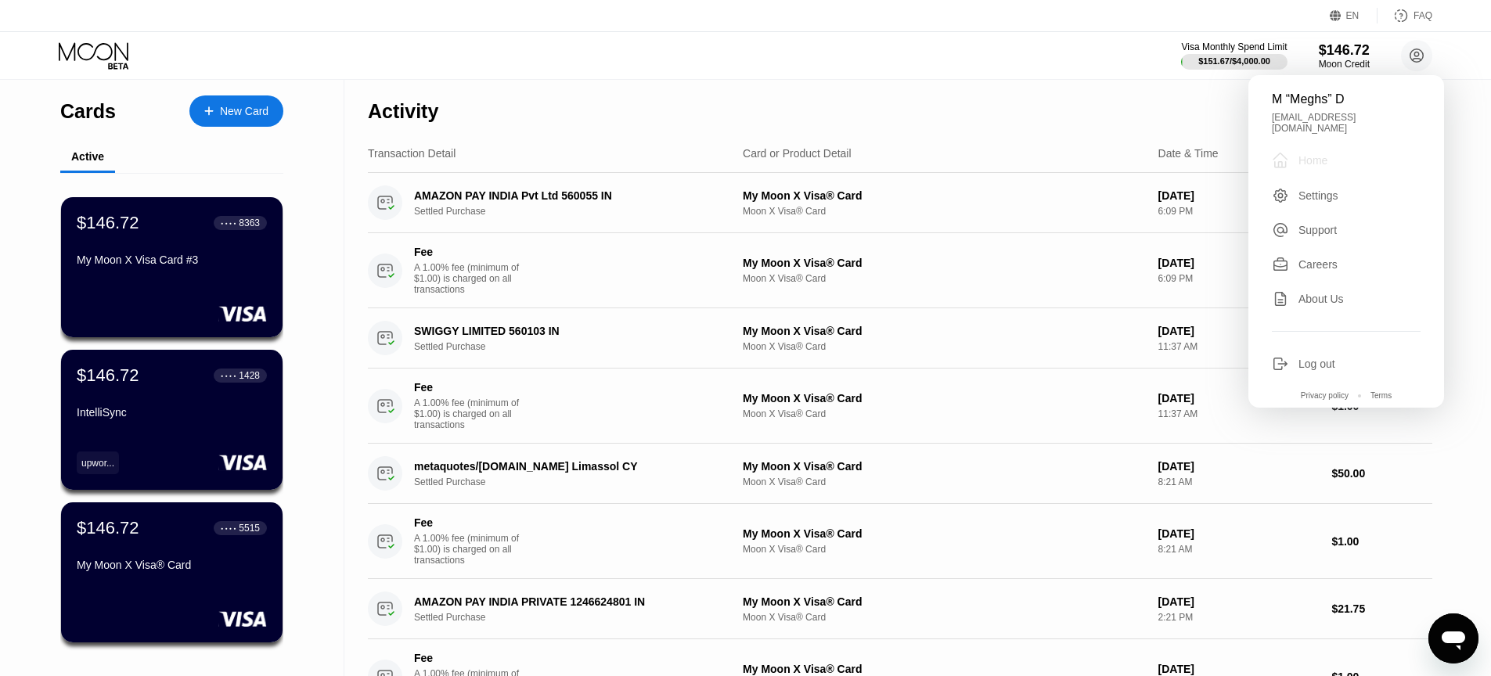
click at [1304, 154] on div "Home" at bounding box center [1313, 160] width 29 height 13
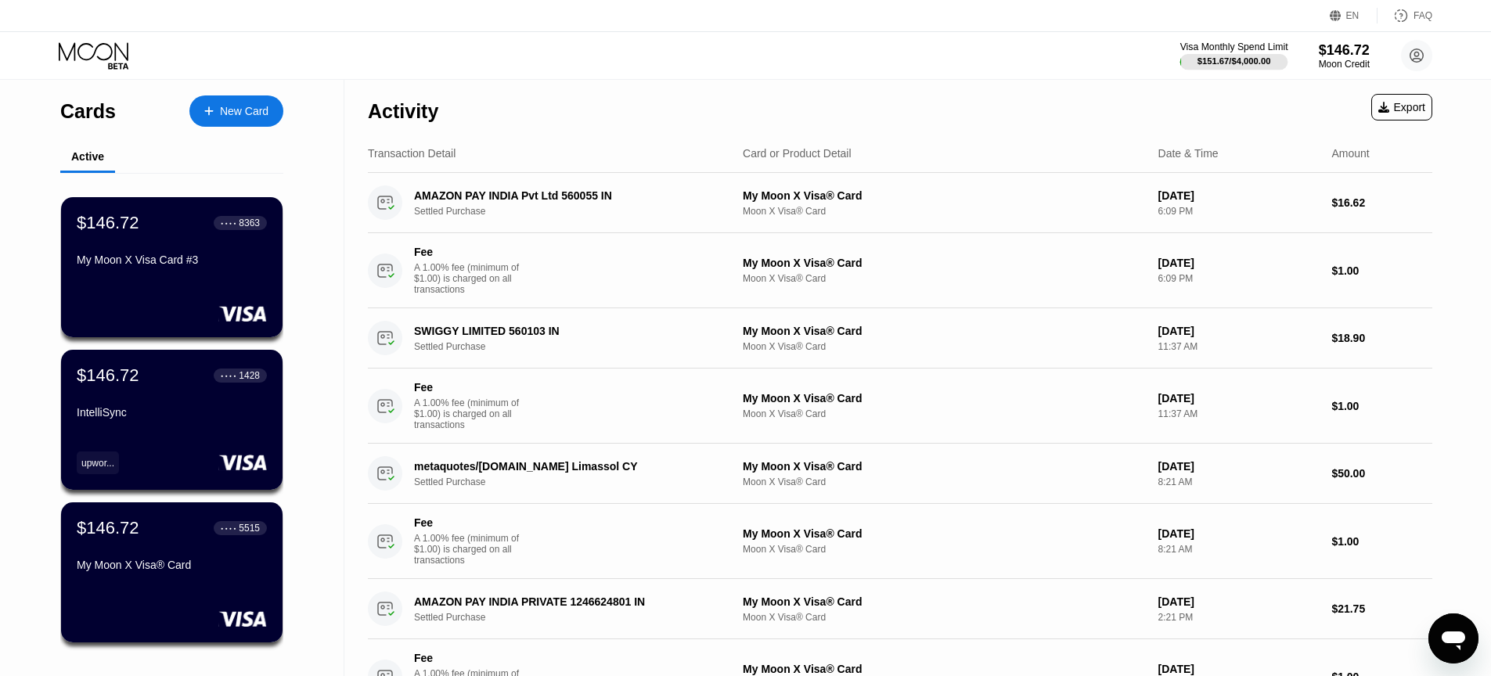
click at [1231, 61] on div "$151.67 / $4,000.00" at bounding box center [1235, 60] width 74 height 9
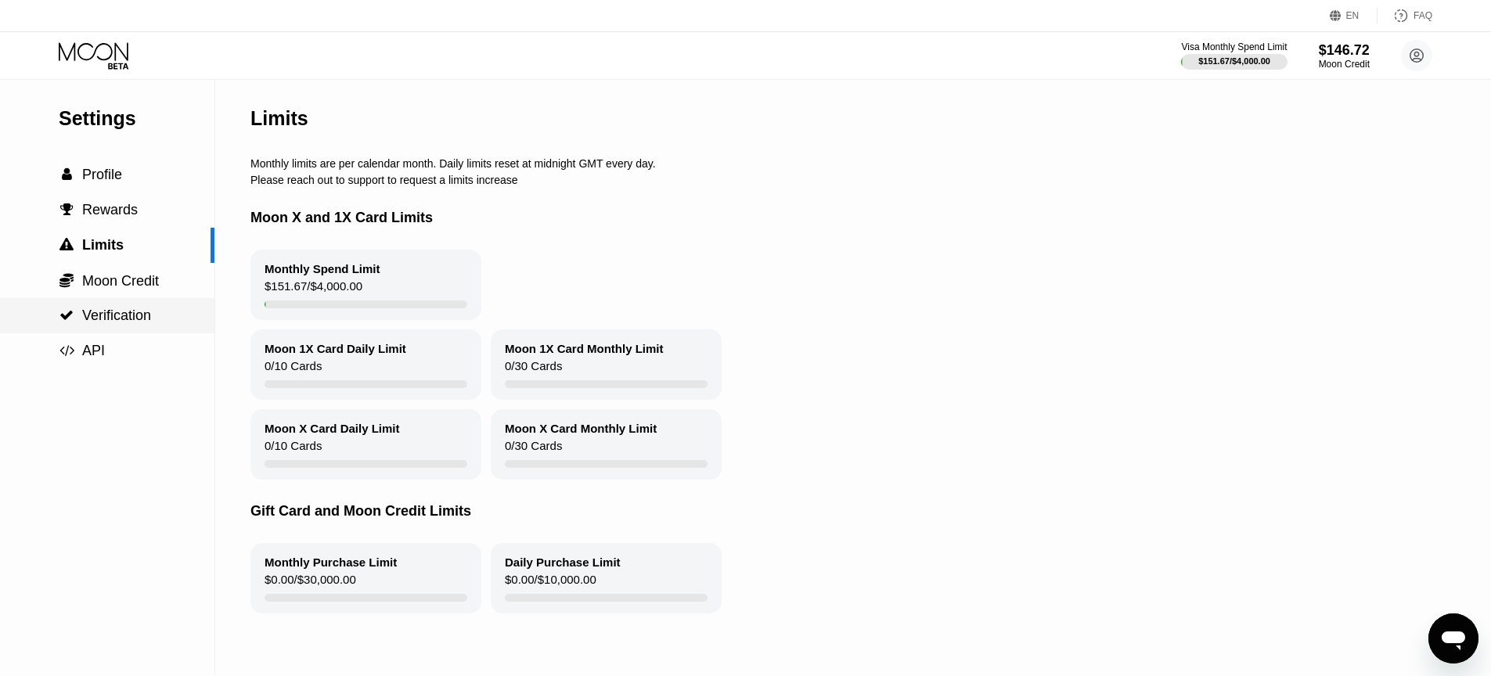
click at [126, 314] on span "Verification" at bounding box center [116, 316] width 69 height 16
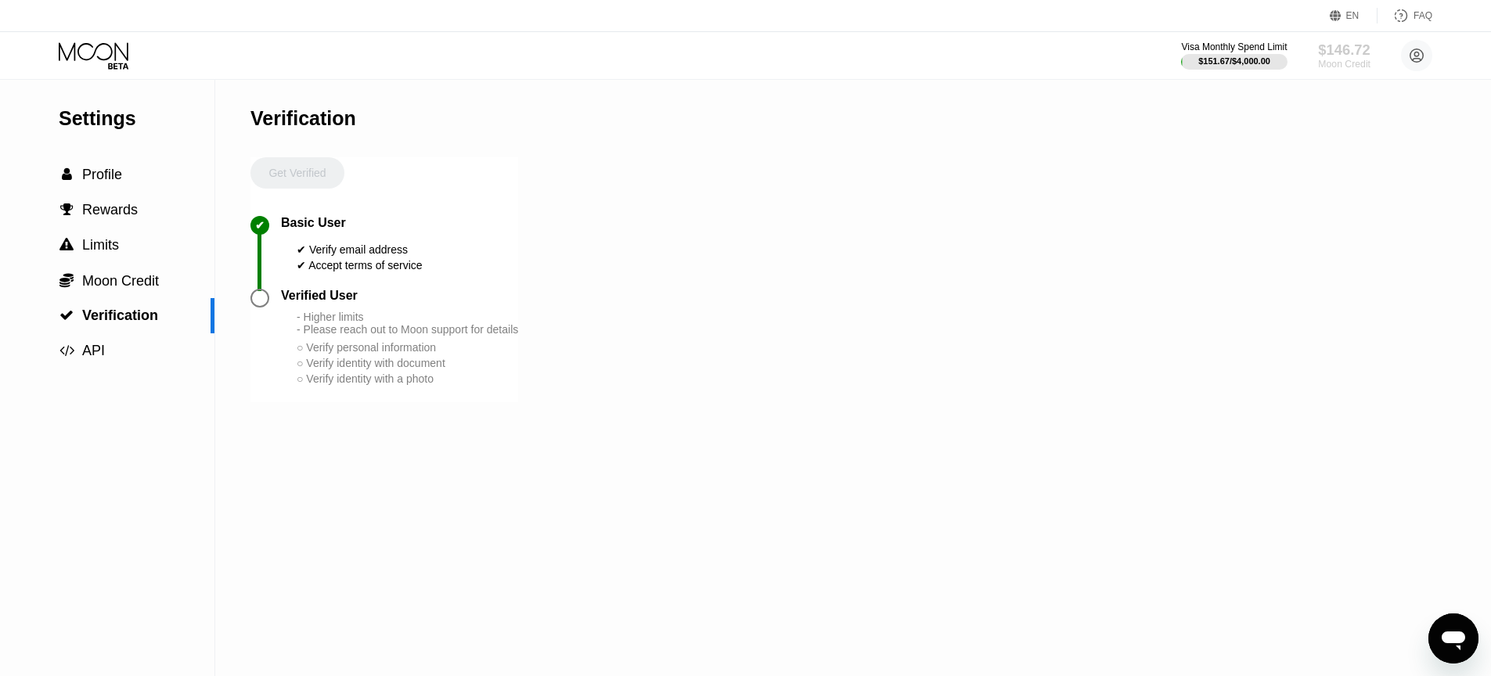
click at [1325, 53] on div "$146.72" at bounding box center [1344, 49] width 52 height 16
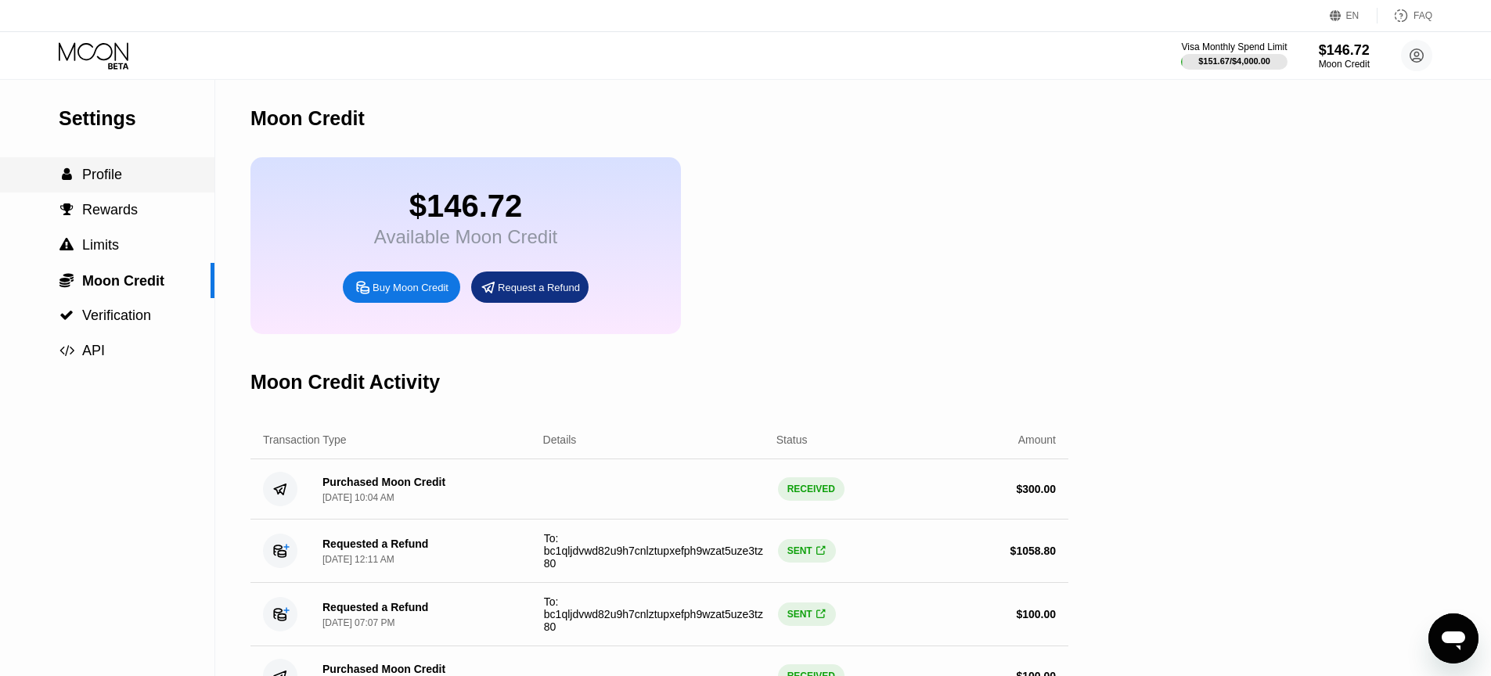
click at [99, 160] on div " Profile" at bounding box center [107, 174] width 214 height 35
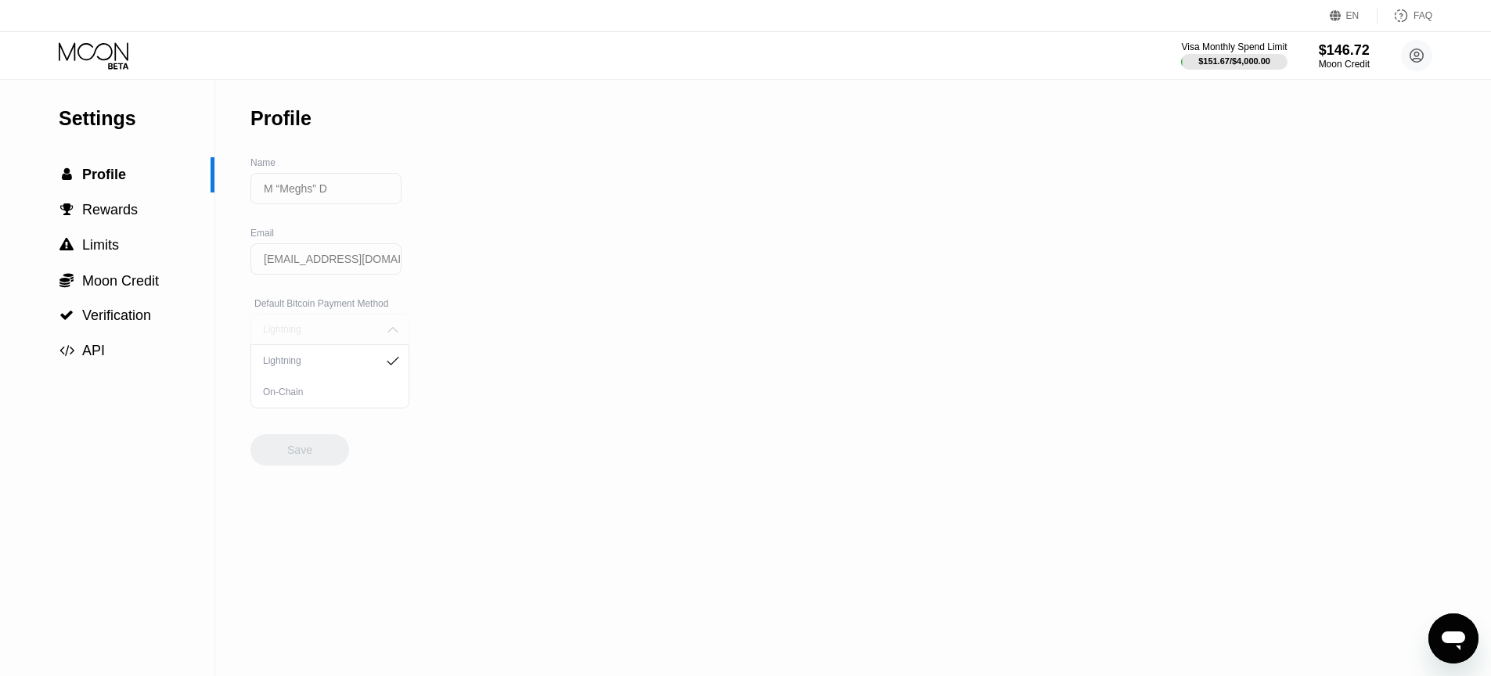
click at [385, 332] on img at bounding box center [393, 330] width 16 height 16
click at [503, 335] on div "Settings  Profile  Rewards  Limits  Moon Credit  Verification  API Profil…" at bounding box center [745, 378] width 1491 height 596
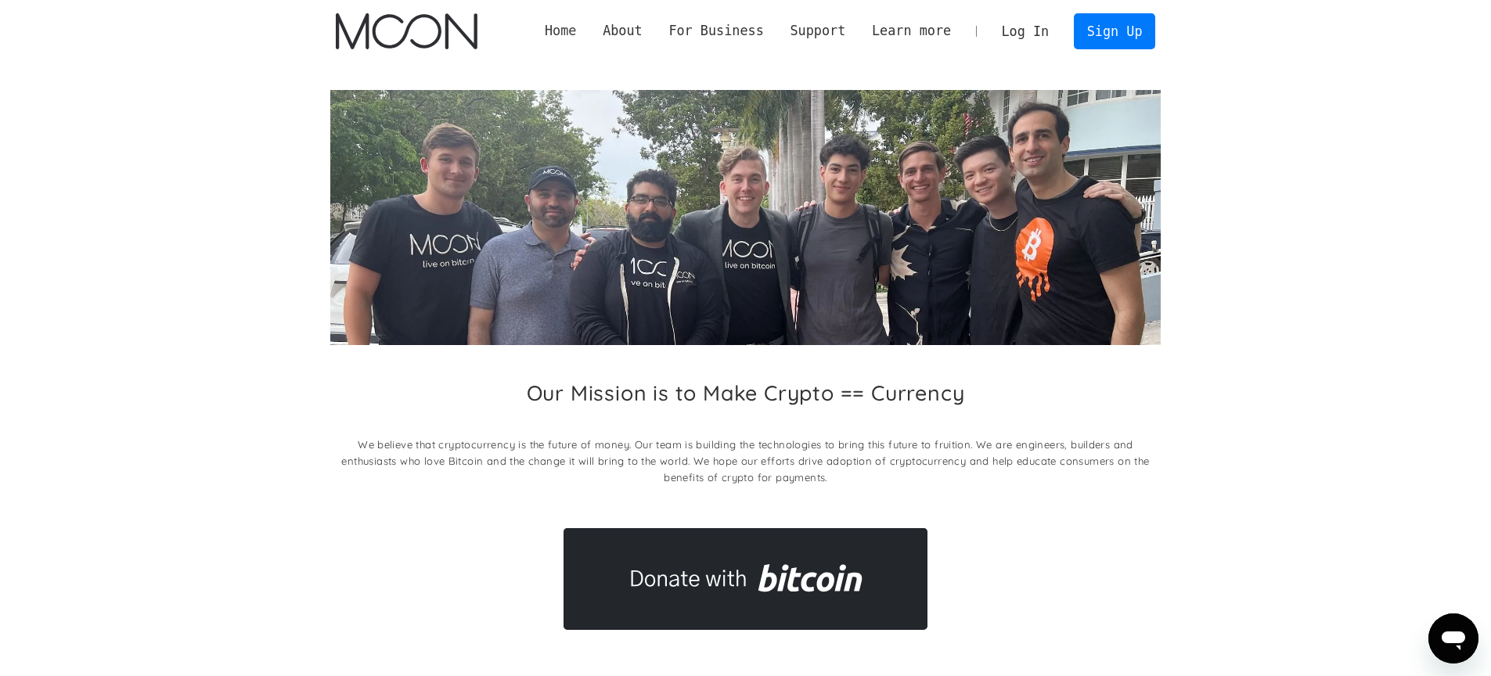
click at [556, 28] on link "Home" at bounding box center [560, 31] width 58 height 20
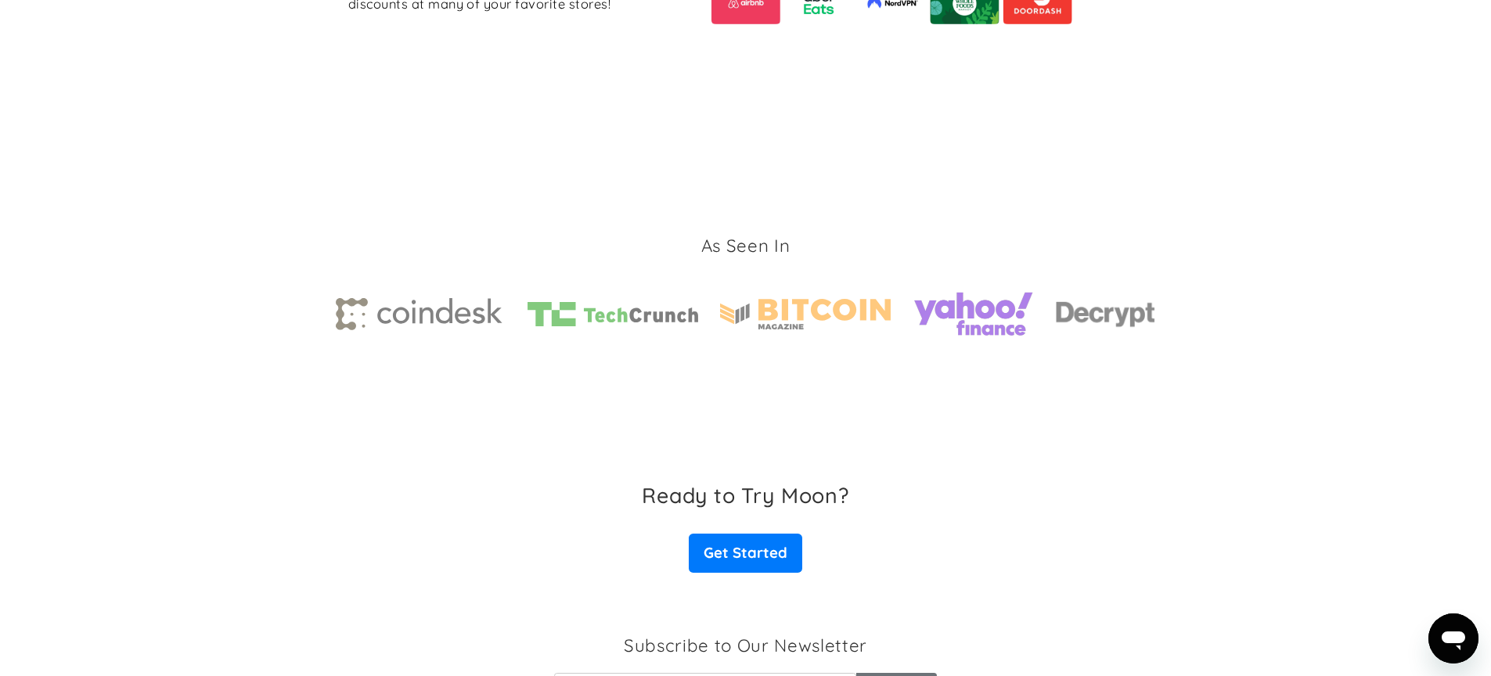
scroll to position [2217, 0]
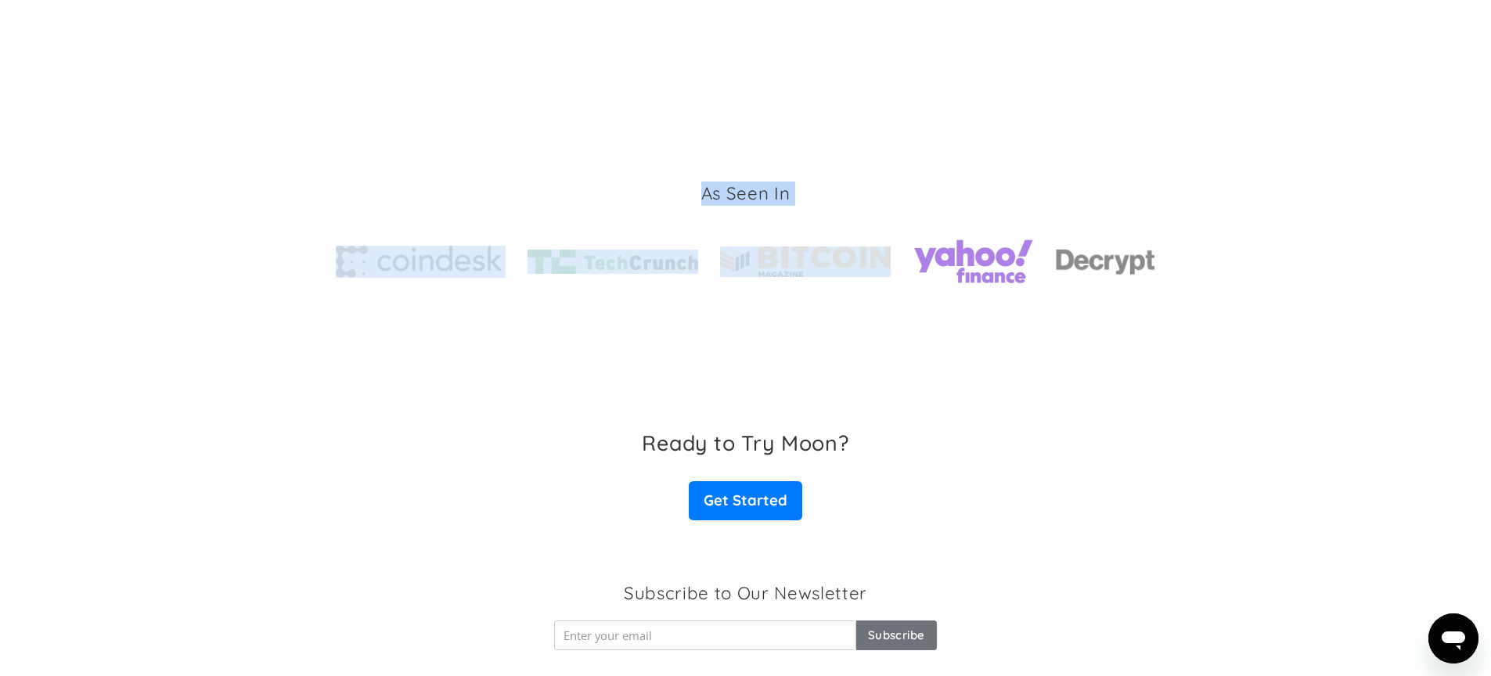
drag, startPoint x: 705, startPoint y: 198, endPoint x: 902, endPoint y: 204, distance: 196.6
click at [899, 204] on div "As Seen In" at bounding box center [746, 238] width 820 height 113
click at [902, 204] on div "As Seen In" at bounding box center [746, 238] width 820 height 113
drag, startPoint x: 789, startPoint y: 193, endPoint x: 658, endPoint y: 183, distance: 131.1
click at [671, 182] on div "As Seen In" at bounding box center [746, 238] width 820 height 113
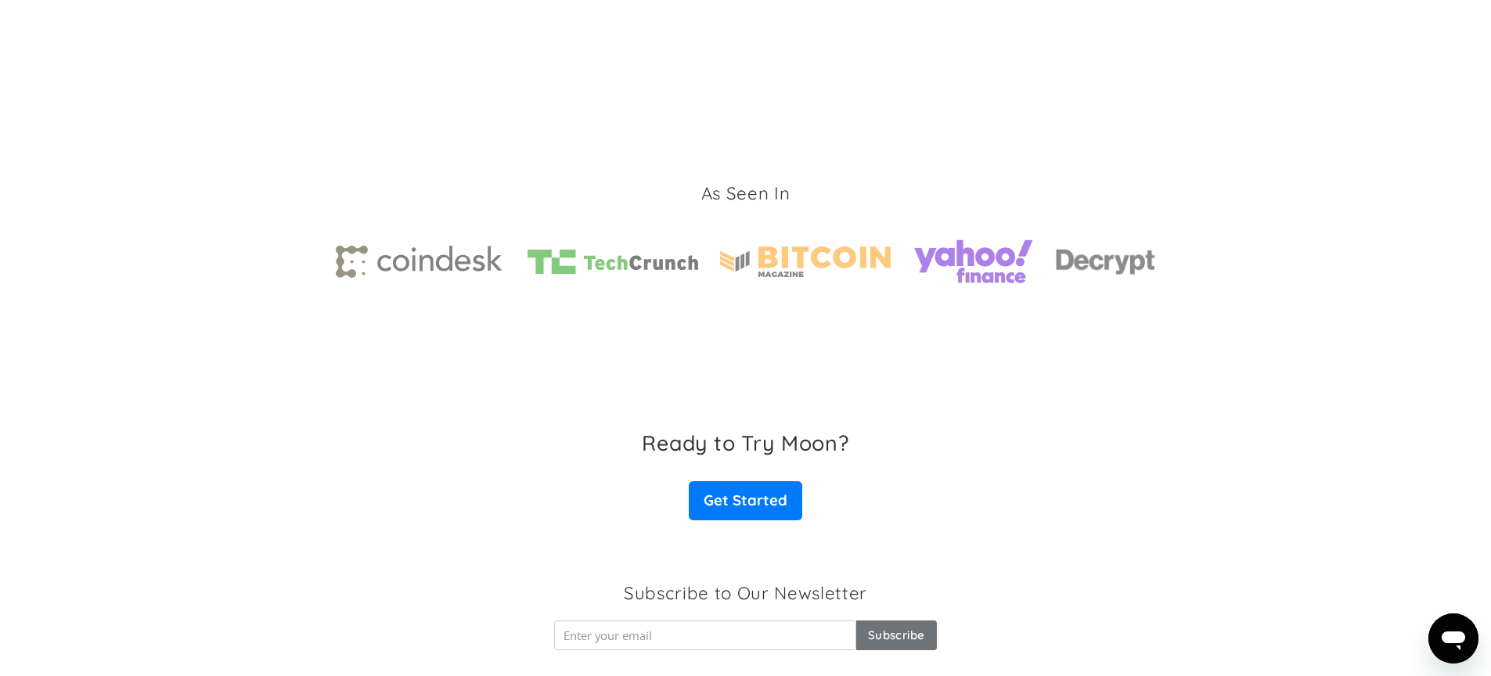
drag, startPoint x: 657, startPoint y: 183, endPoint x: 639, endPoint y: 188, distance: 18.6
click at [656, 185] on div "As Seen In" at bounding box center [746, 238] width 820 height 113
drag, startPoint x: 634, startPoint y: 192, endPoint x: 832, endPoint y: 207, distance: 198.6
click at [820, 207] on div "As Seen In" at bounding box center [746, 238] width 820 height 113
click at [833, 207] on div "As Seen In" at bounding box center [746, 238] width 820 height 113
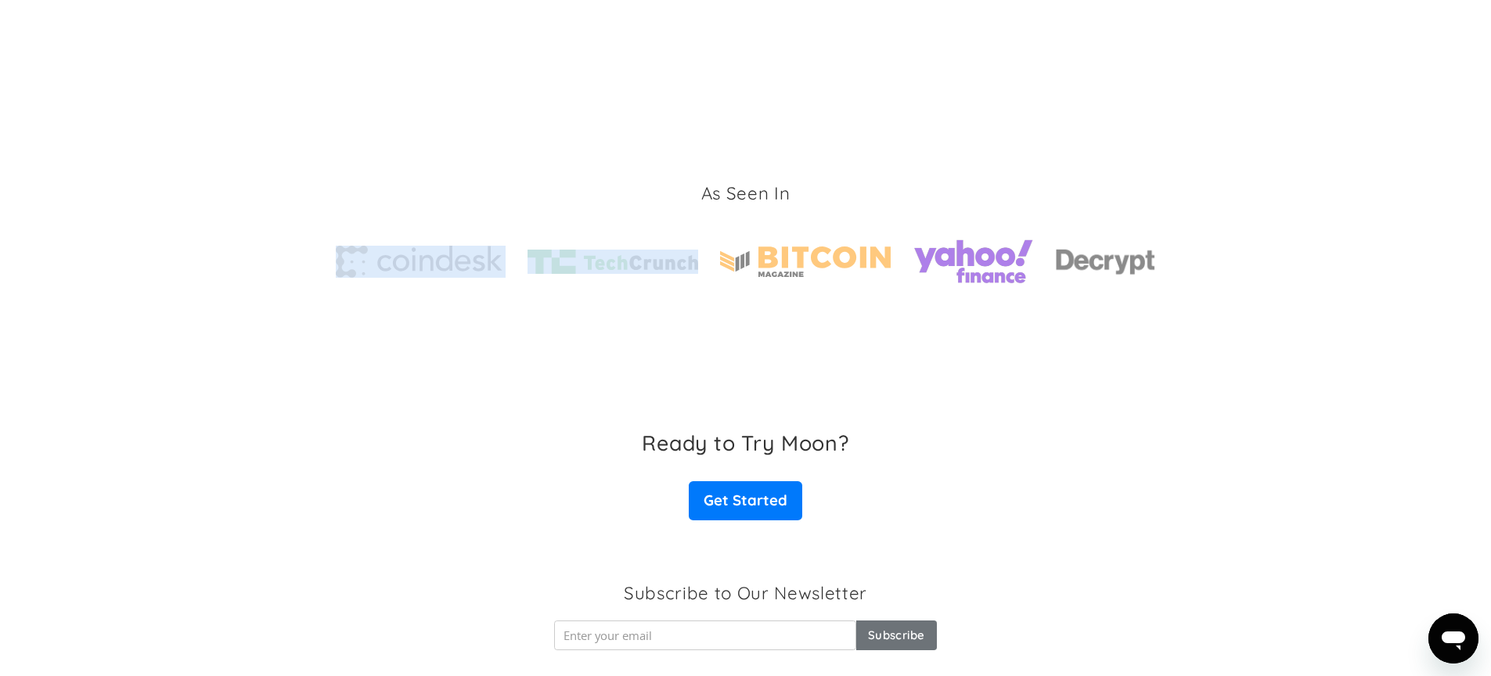
drag, startPoint x: 790, startPoint y: 191, endPoint x: 657, endPoint y: 189, distance: 133.1
click at [658, 189] on div "As Seen In" at bounding box center [746, 238] width 820 height 113
click at [650, 191] on div "As Seen In" at bounding box center [746, 238] width 820 height 113
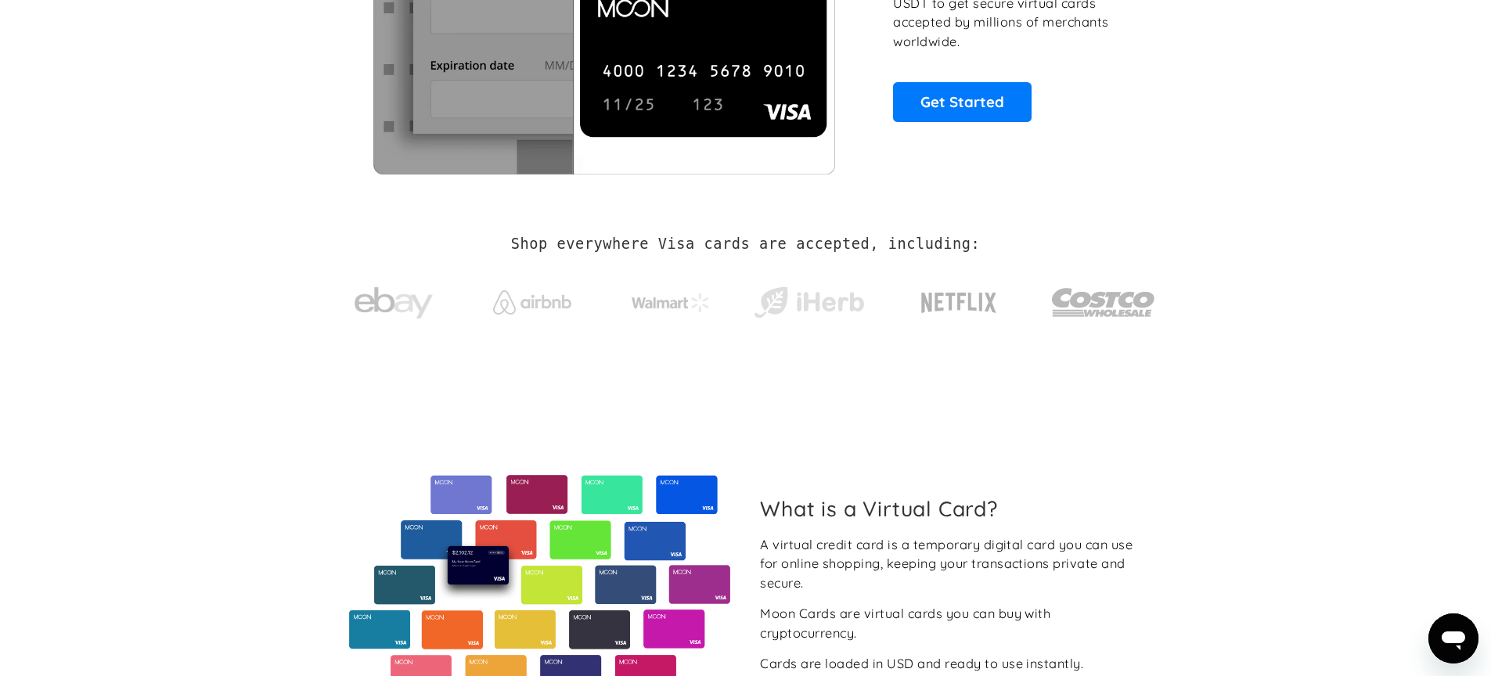
scroll to position [0, 0]
